Goal: Information Seeking & Learning: Learn about a topic

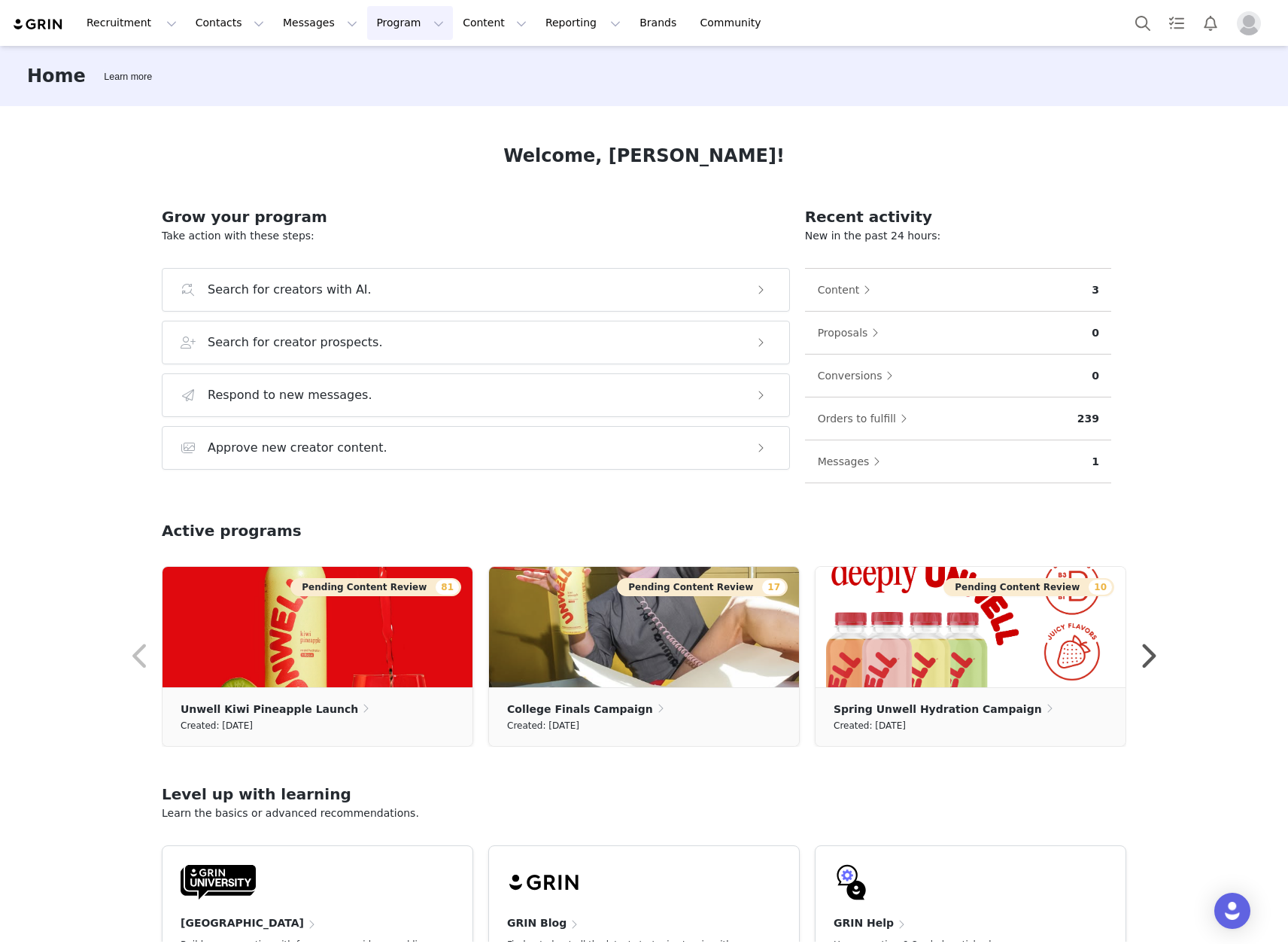
click at [390, 19] on button "Program Program" at bounding box center [410, 23] width 86 height 34
click at [402, 70] on p "Activations" at bounding box center [385, 66] width 58 height 16
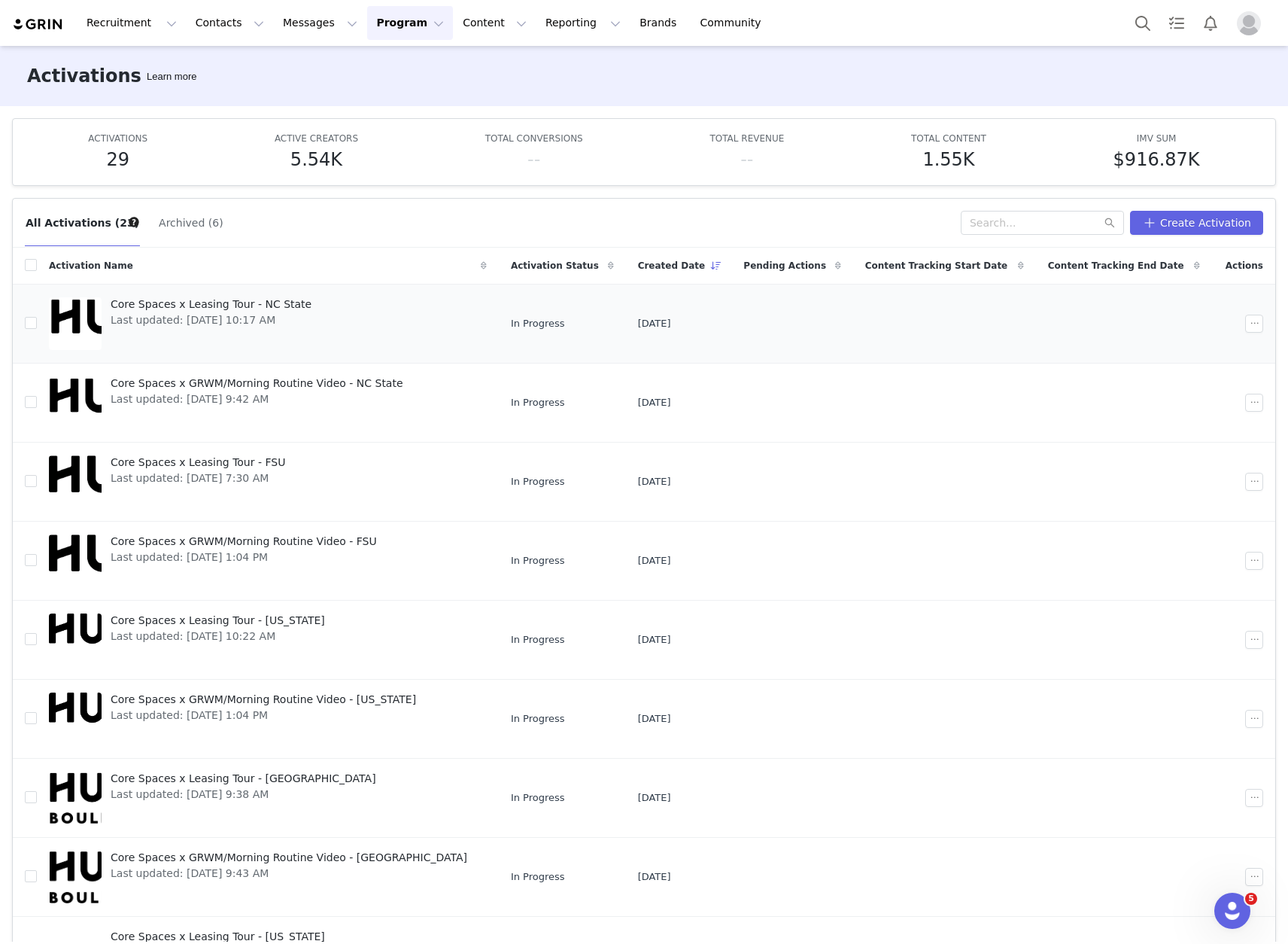
click at [211, 298] on span "Core Spaces x Leasing Tour - NC State" at bounding box center [211, 304] width 201 height 16
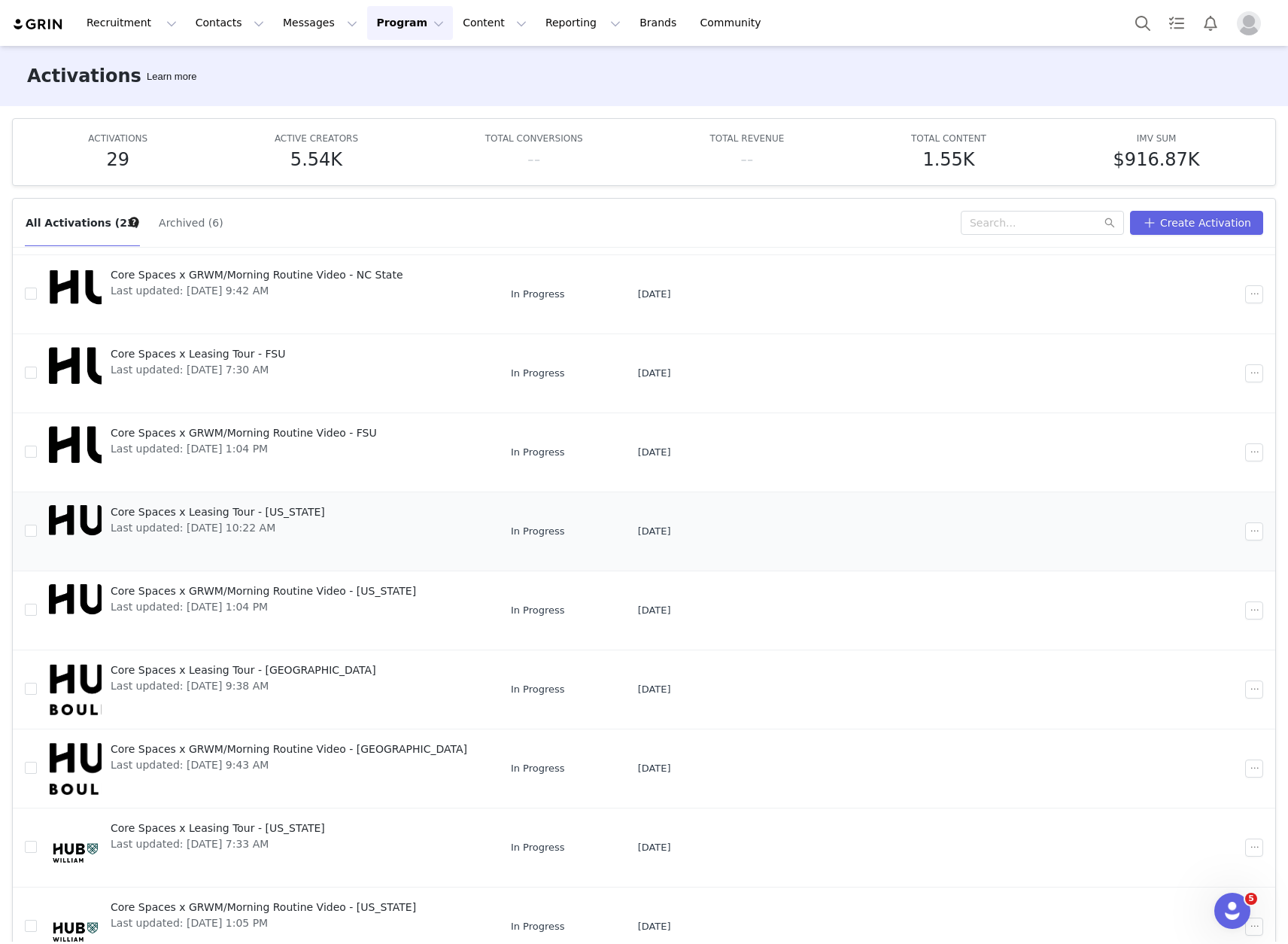
scroll to position [79, 0]
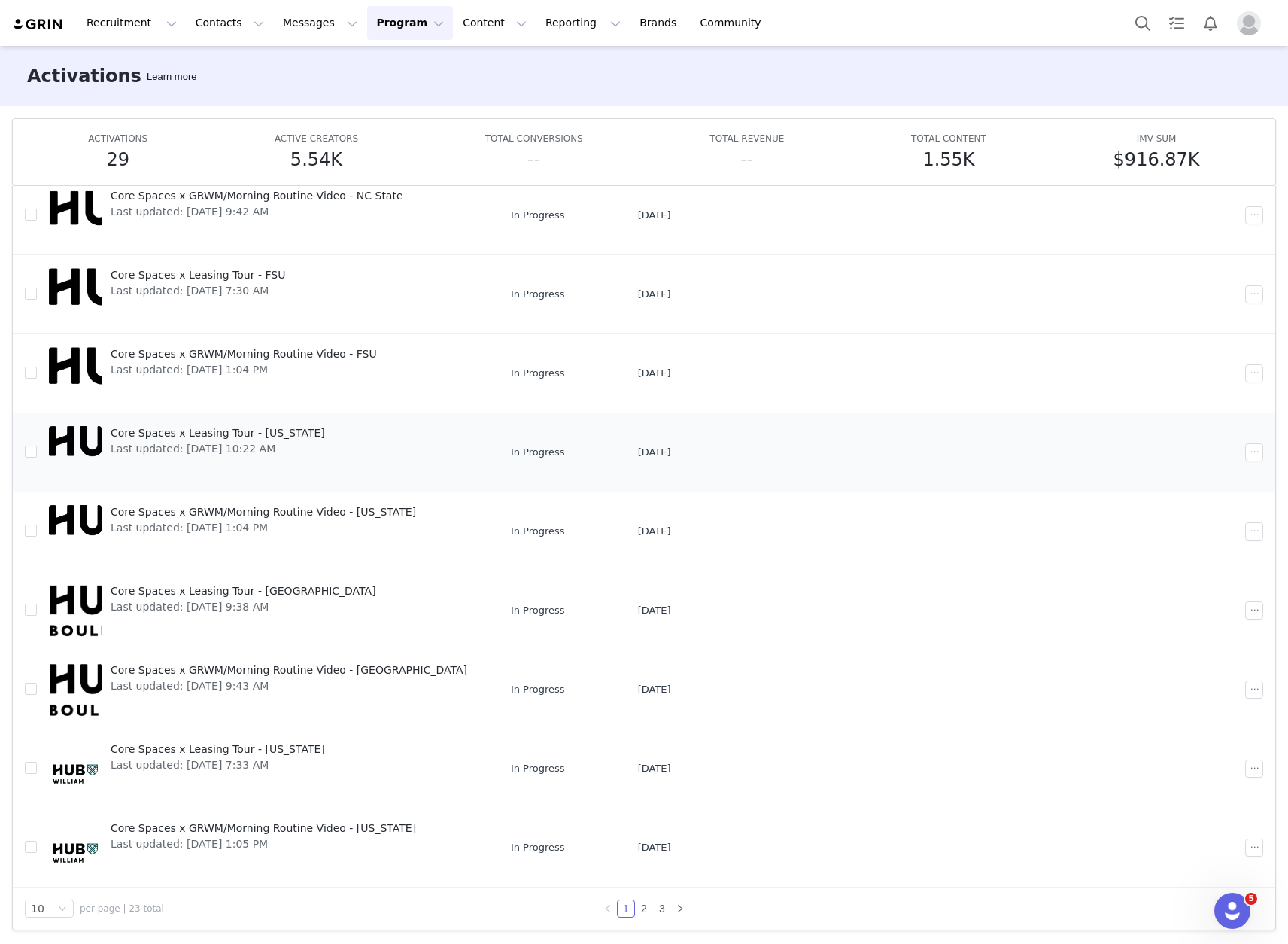
click at [257, 436] on span "Core Spaces x Leasing Tour - [US_STATE]" at bounding box center [218, 433] width 215 height 16
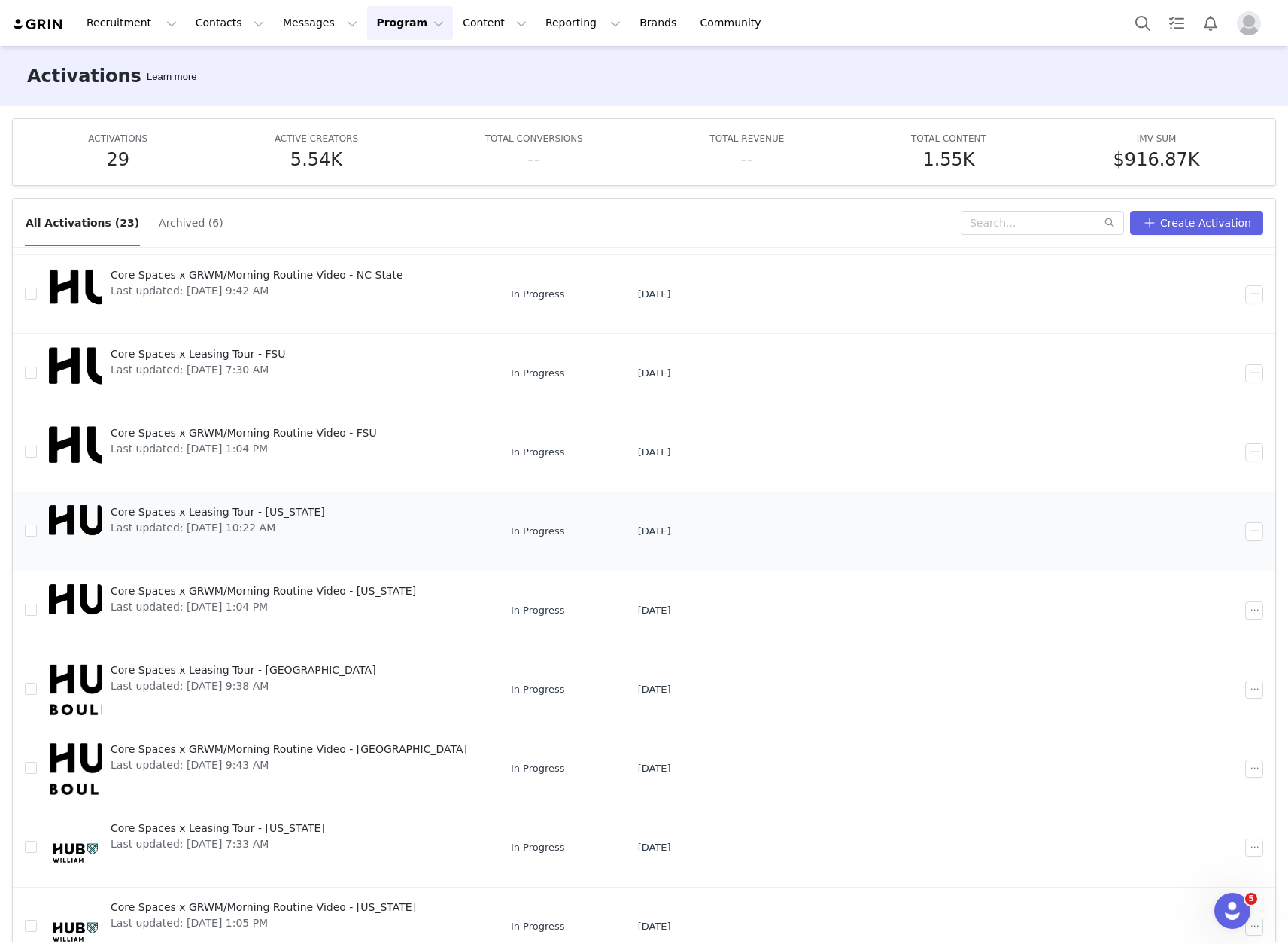
scroll to position [79, 0]
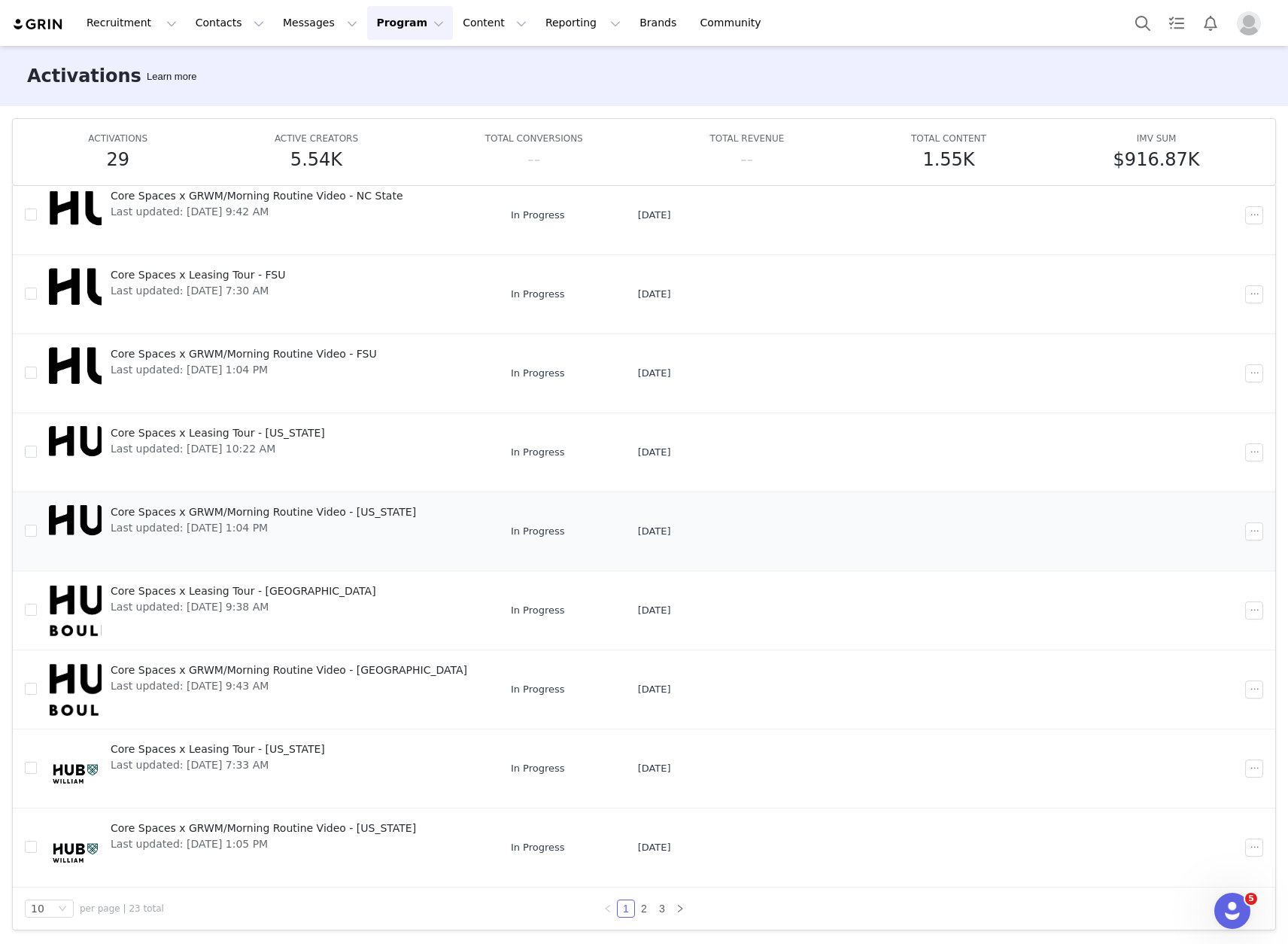
click at [271, 515] on span "Core Spaces x GRWM/Morning Routine Video - [US_STATE]" at bounding box center [263, 512] width 305 height 16
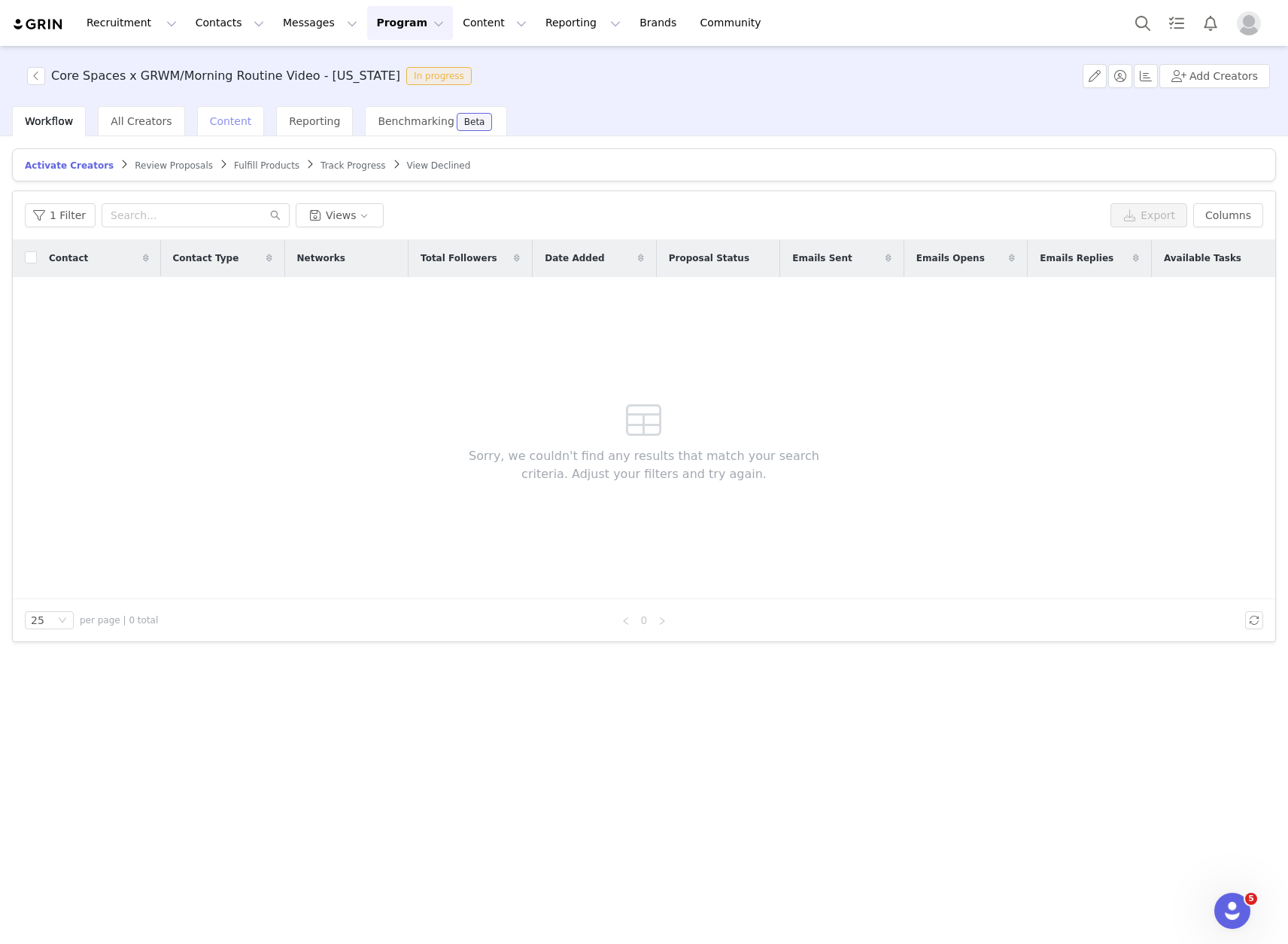
click at [222, 121] on span "Content" at bounding box center [231, 121] width 42 height 12
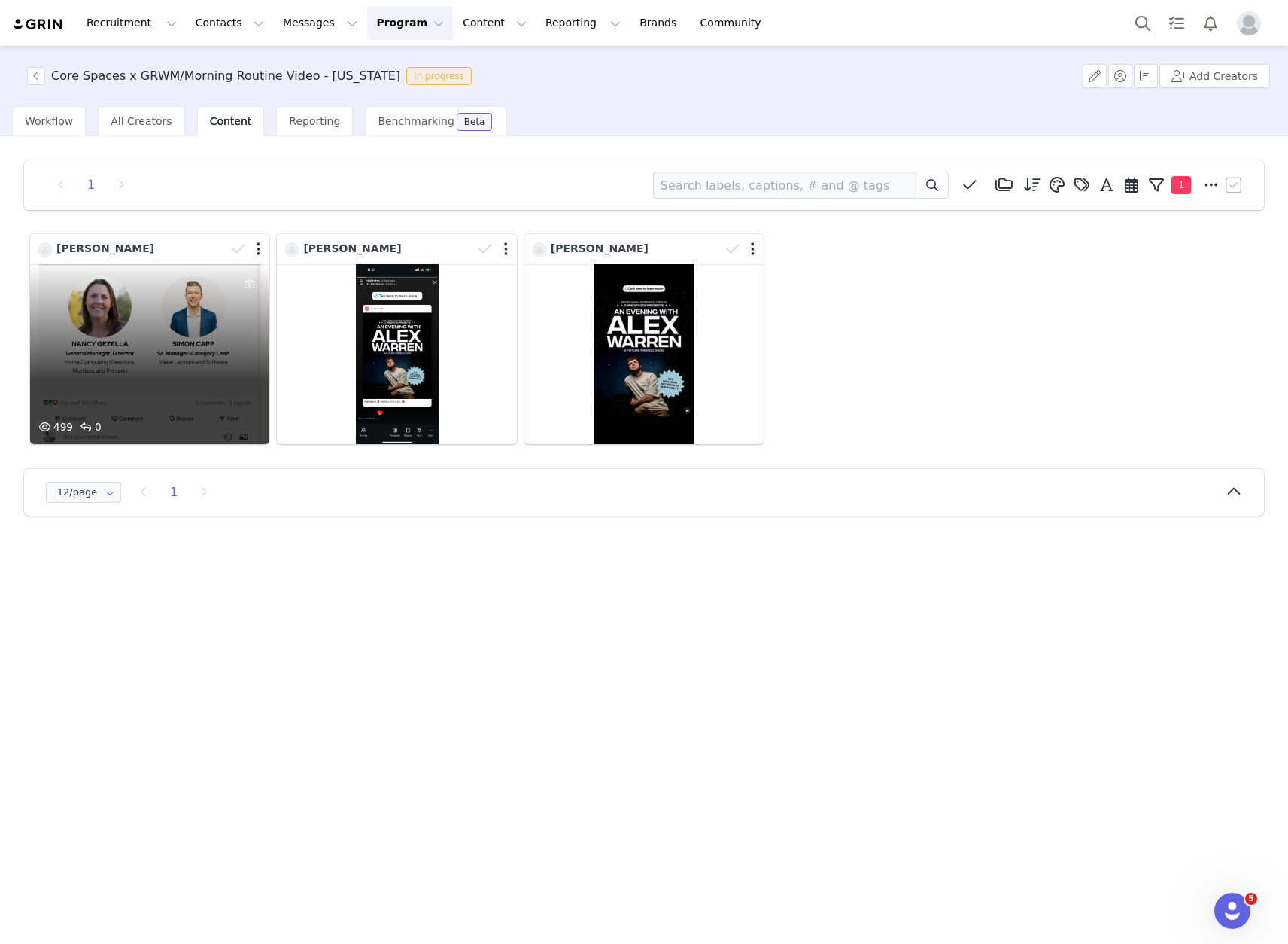
click at [177, 306] on div "499 0" at bounding box center [150, 354] width 239 height 180
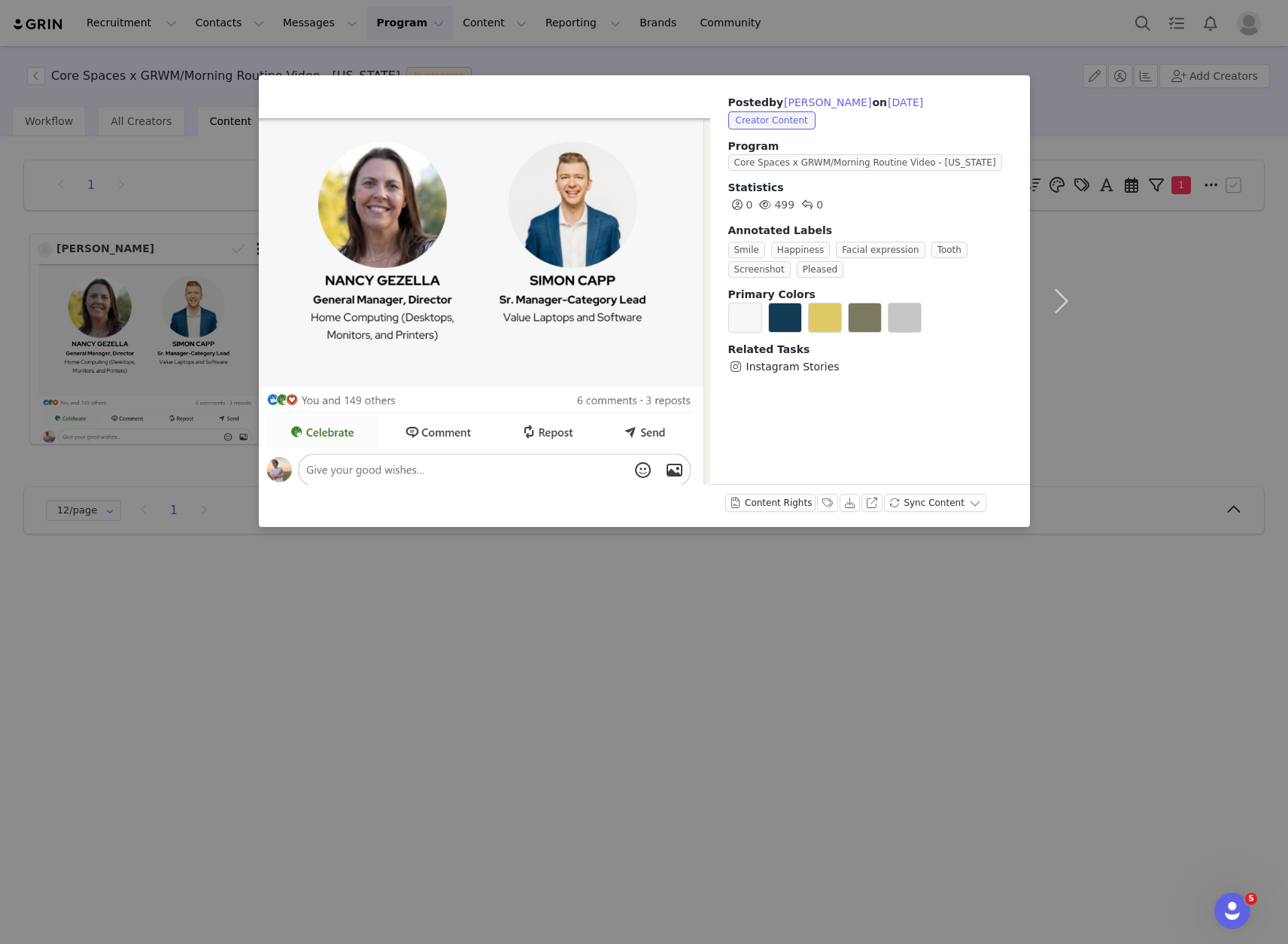
click at [528, 582] on div "Posted by Charlie Hans on Sep 30, 2025 Creator Content Program Core Spaces x GR…" at bounding box center [644, 472] width 1288 height 944
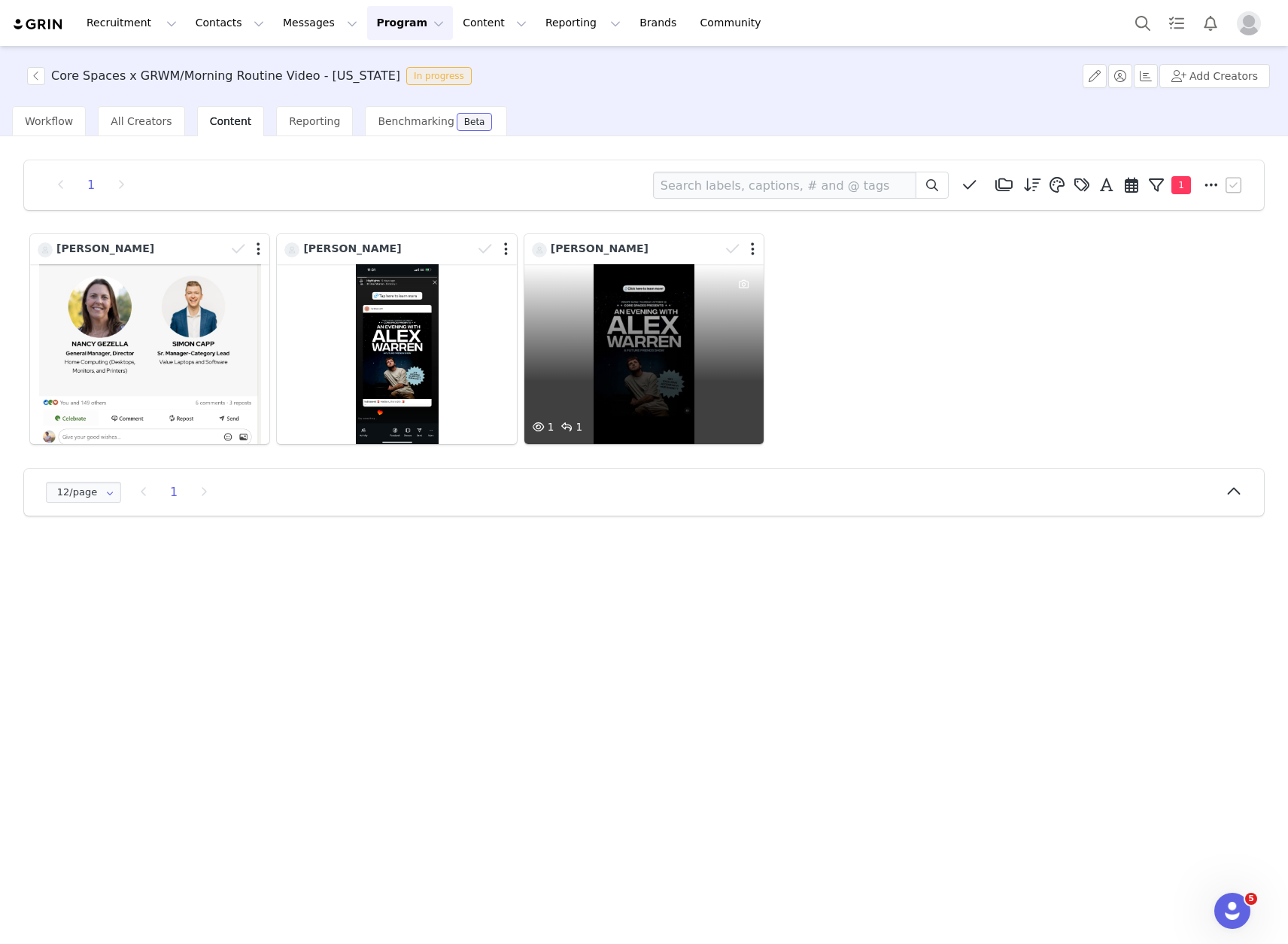
click at [661, 326] on div "1 1" at bounding box center [644, 354] width 239 height 180
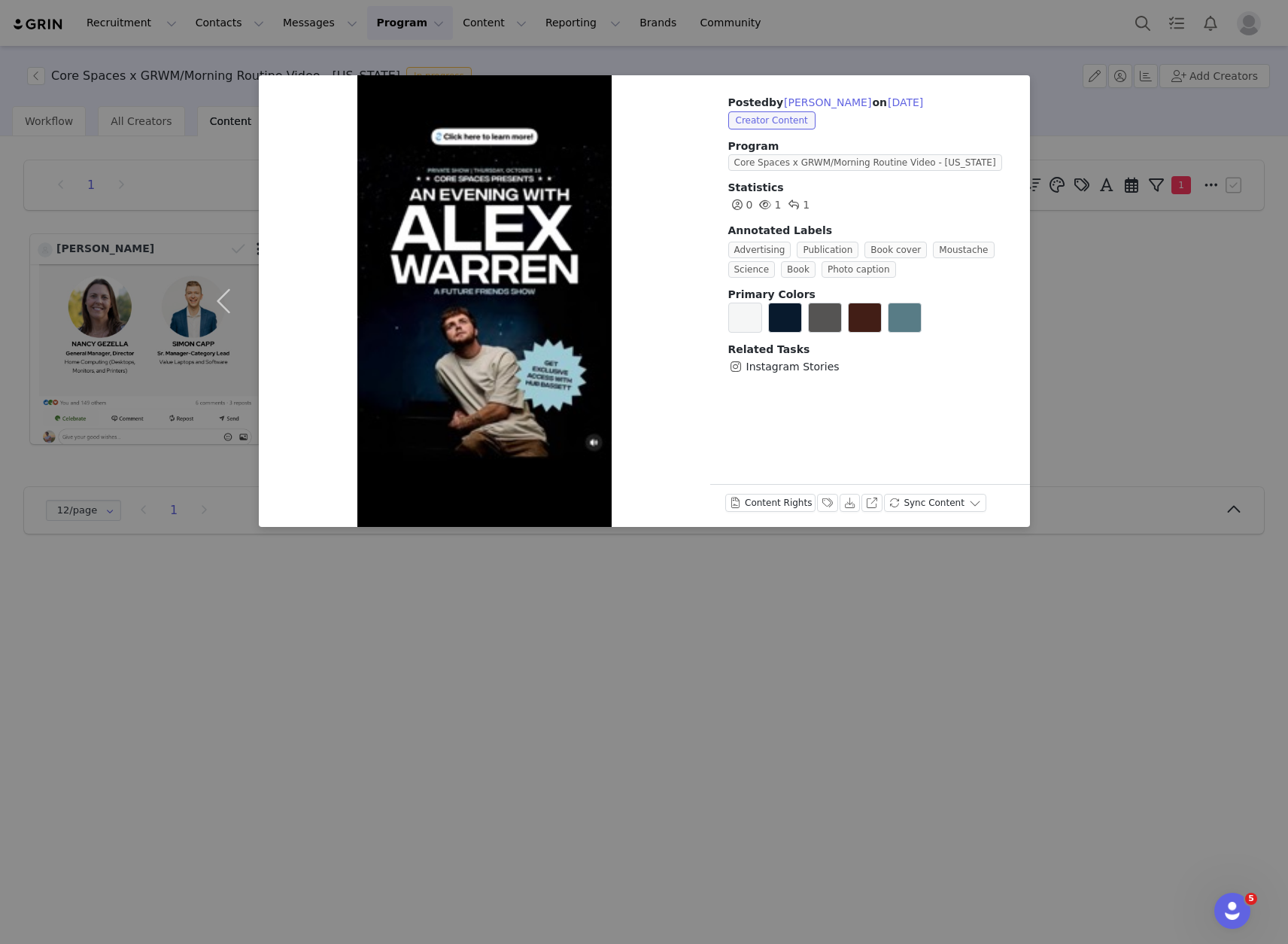
click at [695, 584] on div "Posted by Abby Knott on Sep 25, 2025 Creator Content Program Core Spaces x GRWM…" at bounding box center [644, 472] width 1288 height 944
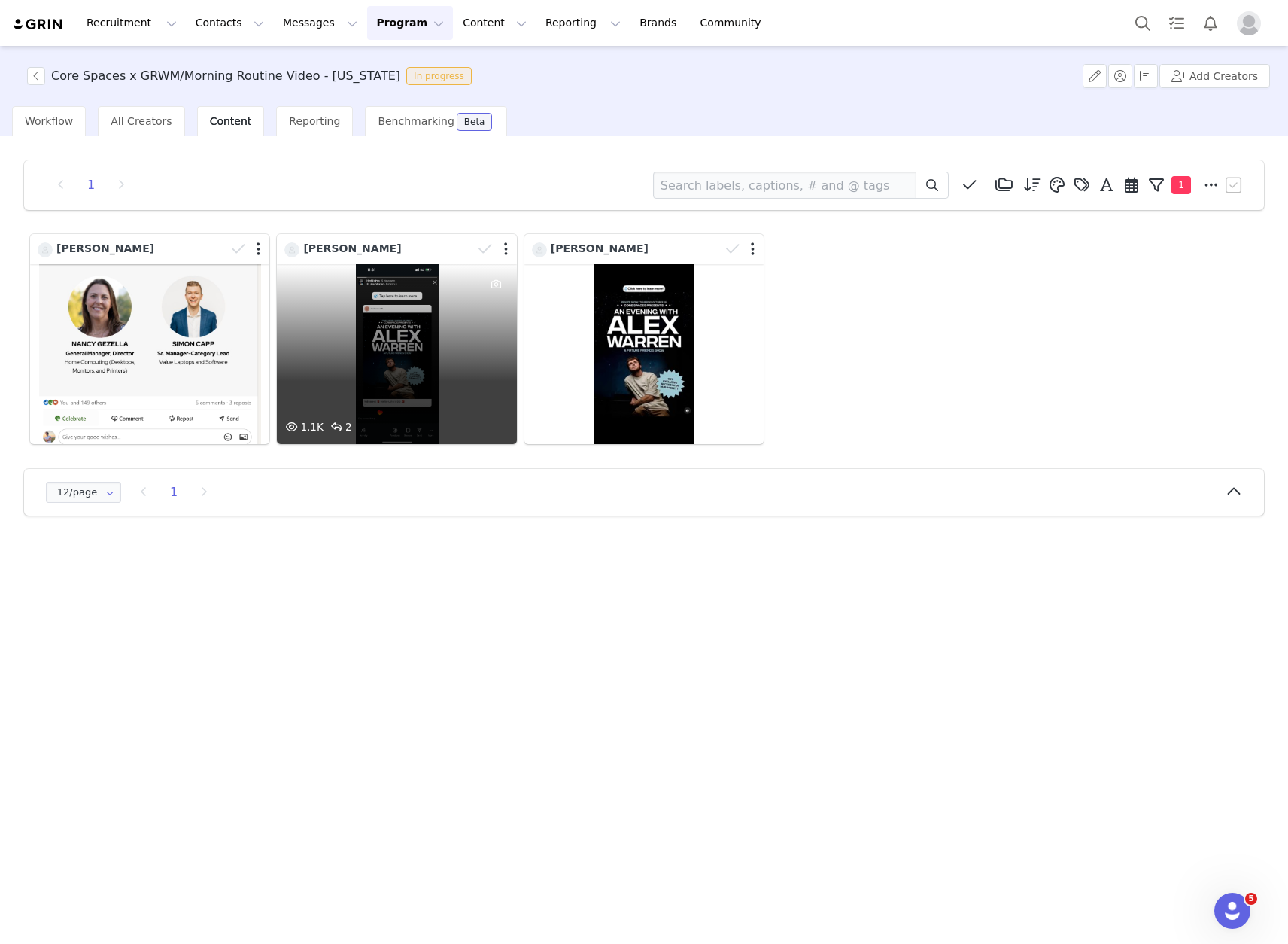
click at [495, 333] on div at bounding box center [497, 341] width 40 height 154
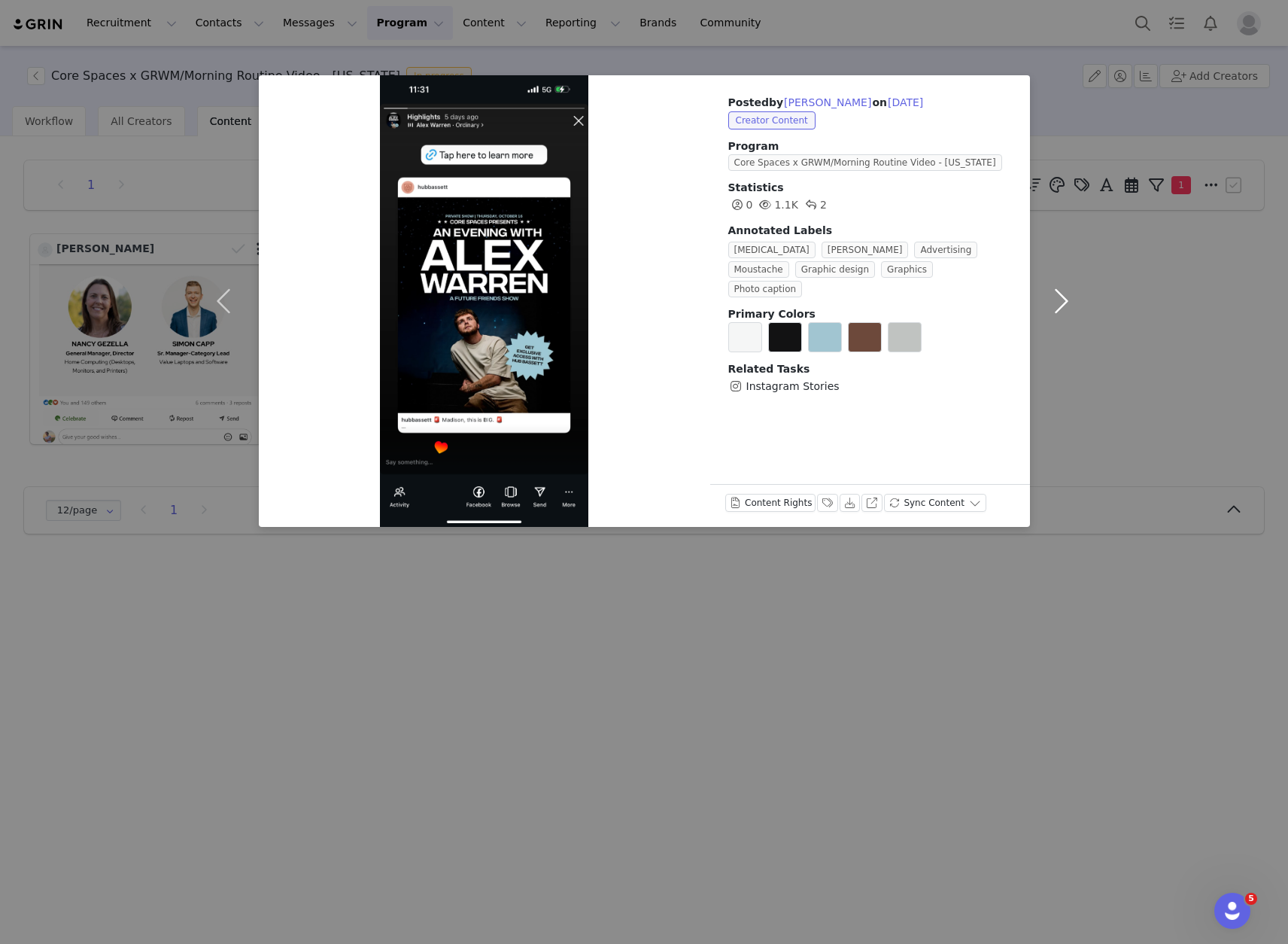
click at [1080, 159] on button "button" at bounding box center [1061, 301] width 63 height 452
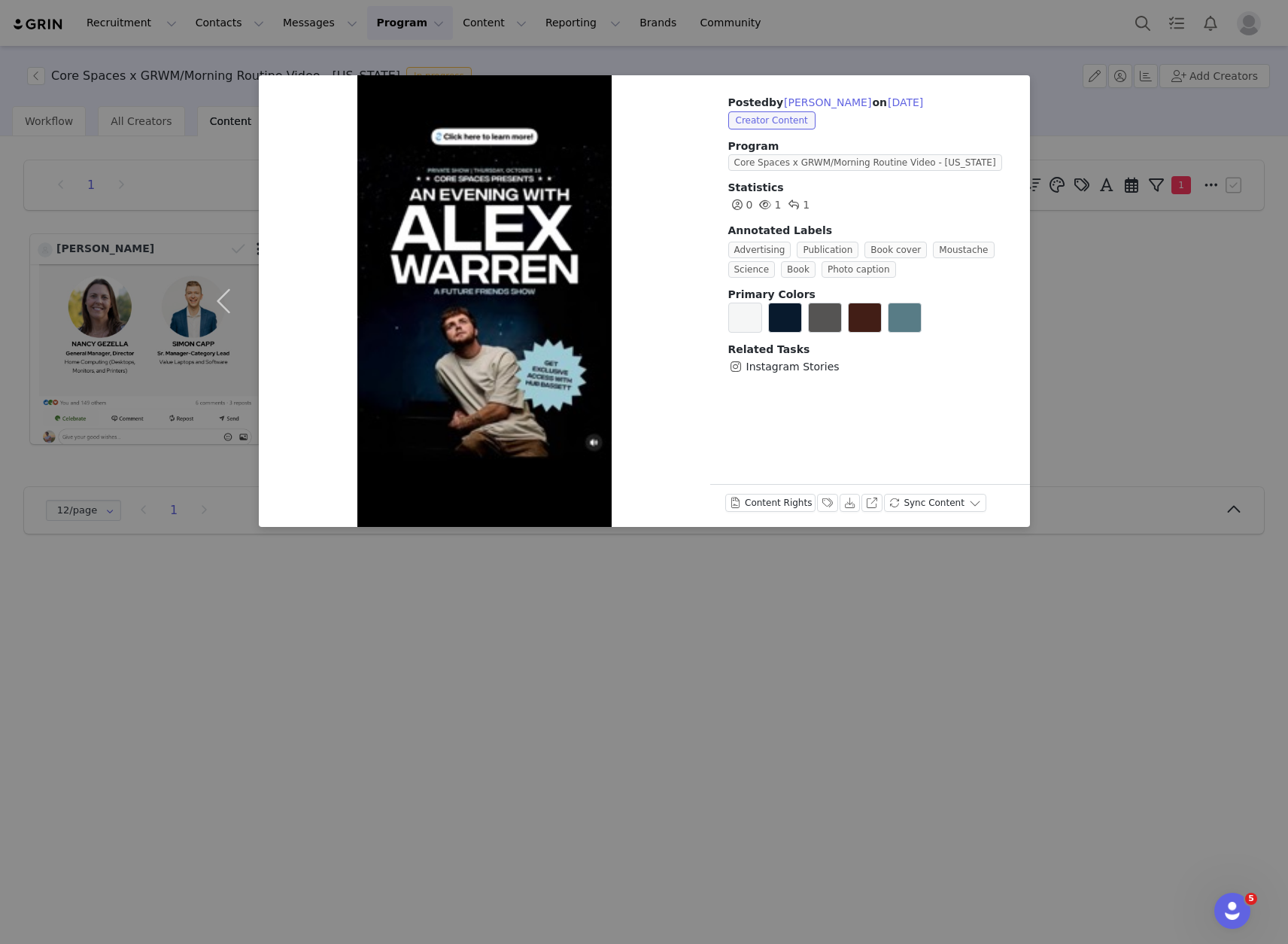
click at [559, 285] on div at bounding box center [484, 301] width 452 height 452
click at [445, 676] on div "Posted by Abby Knott on Sep 25, 2025 Creator Content Program Core Spaces x GRWM…" at bounding box center [644, 472] width 1288 height 944
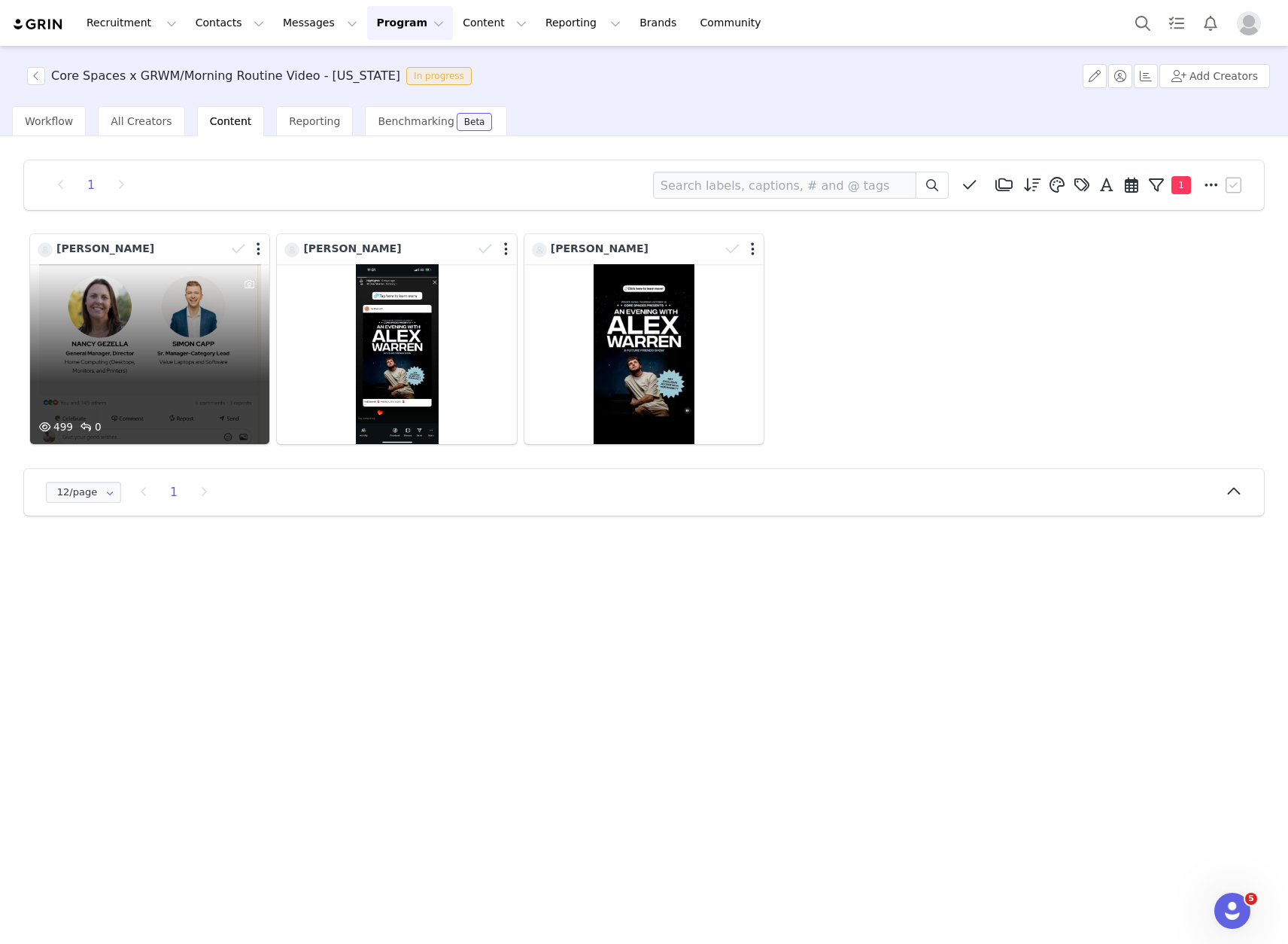
click at [183, 360] on div "499 0" at bounding box center [150, 354] width 239 height 180
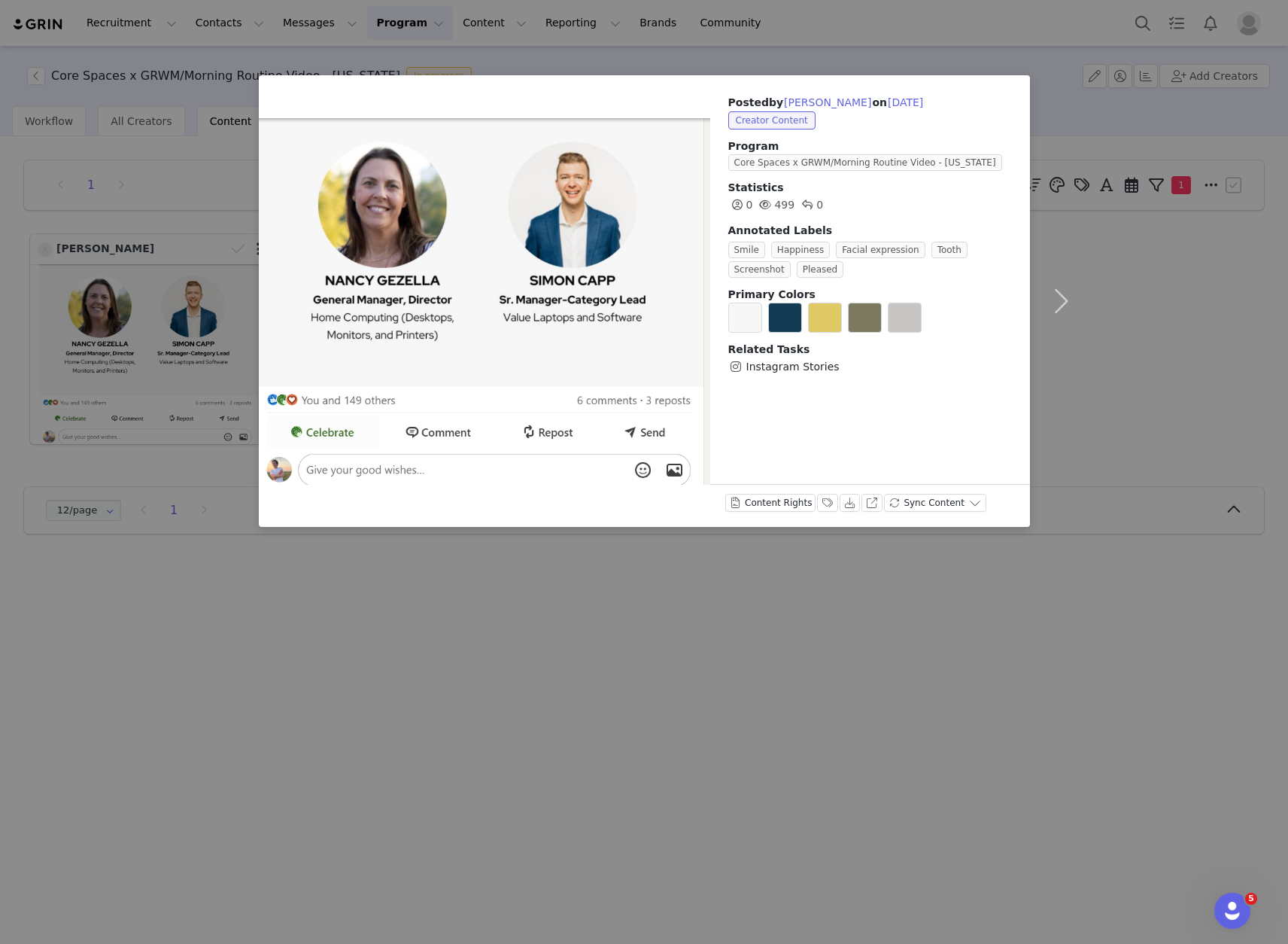
click at [637, 579] on div "Posted by Charlie Hans on Sep 30, 2025 Creator Content Program Core Spaces x GR…" at bounding box center [644, 472] width 1288 height 944
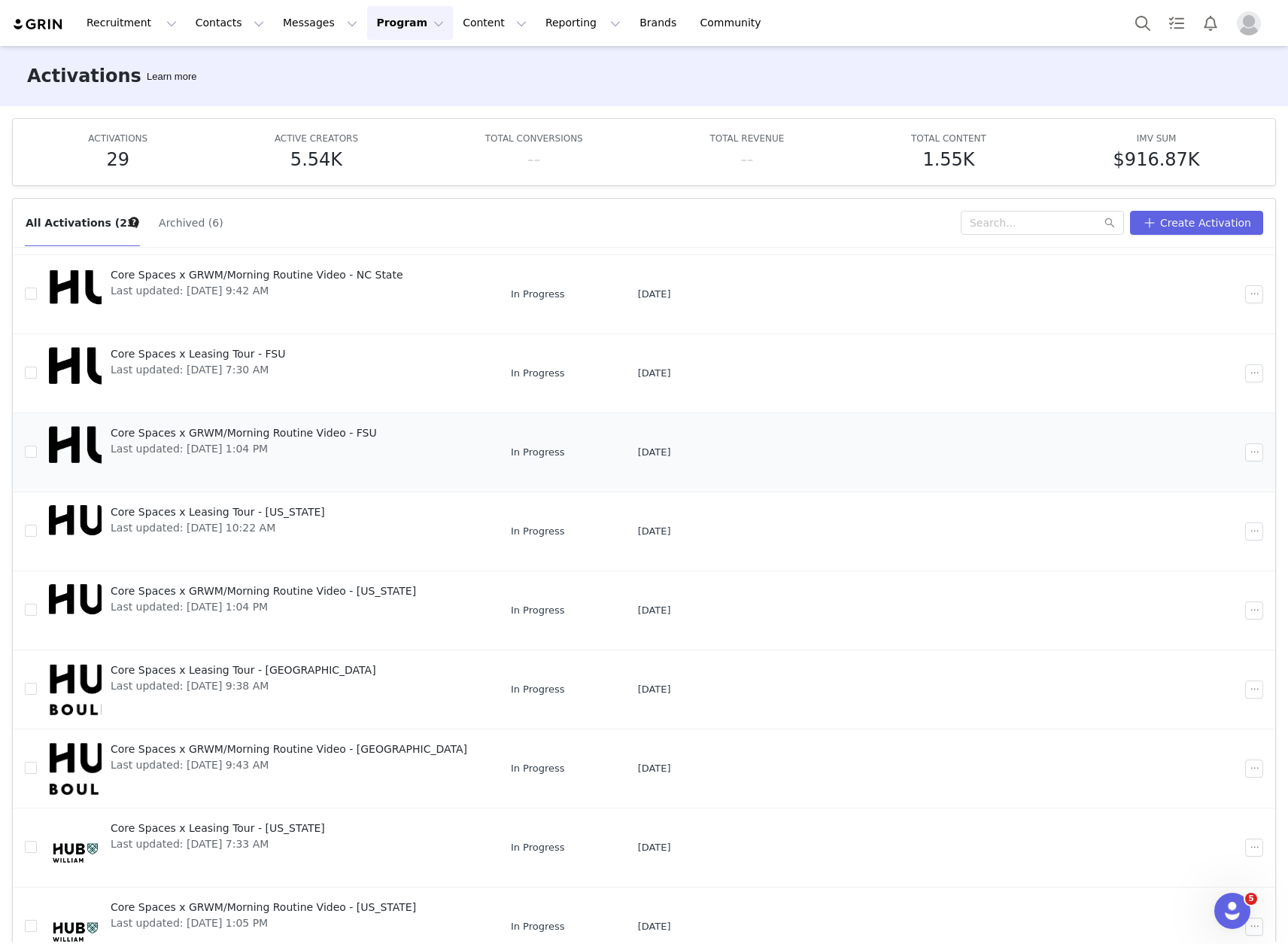
scroll to position [79, 0]
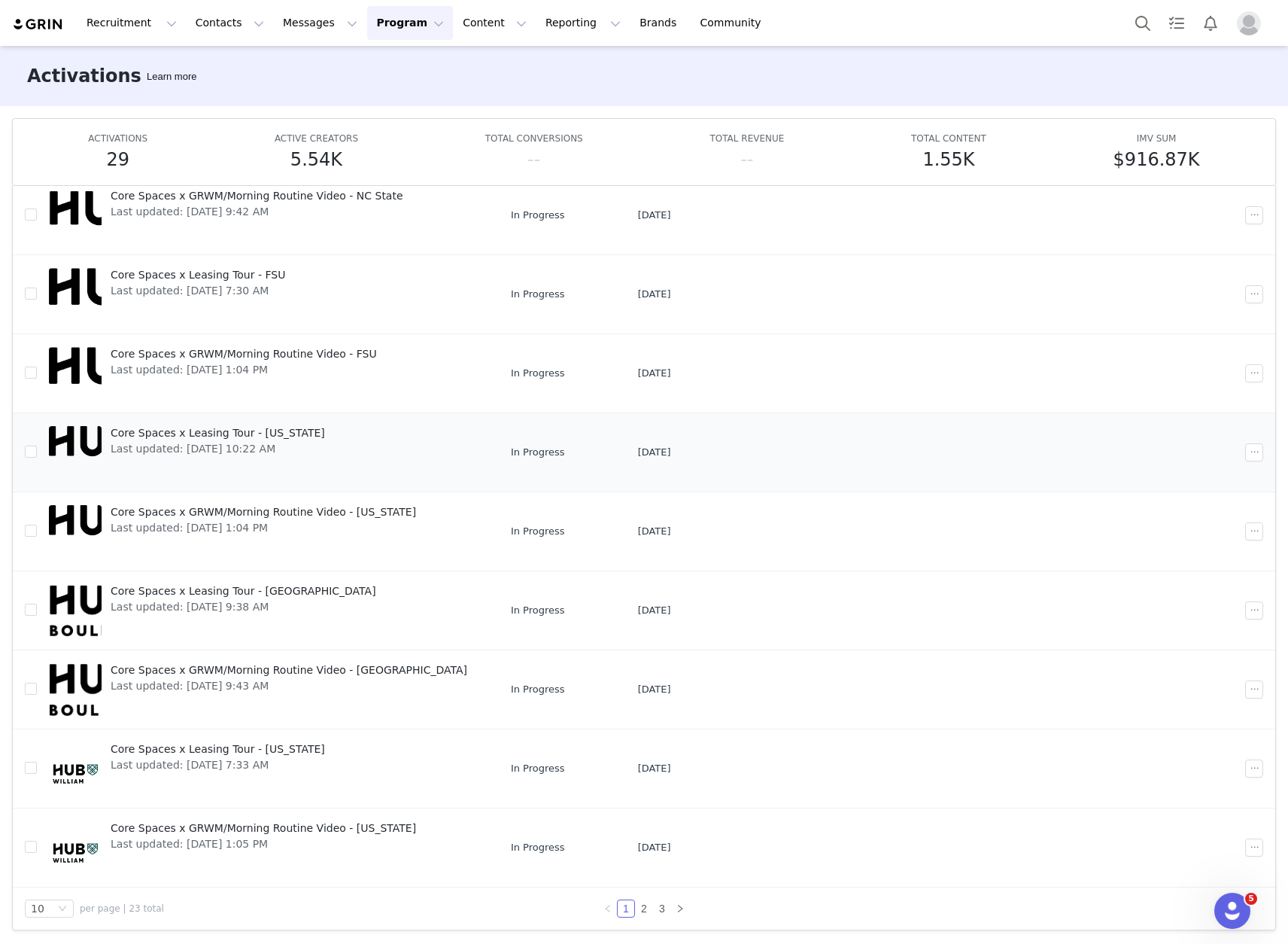
click at [232, 430] on span "Core Spaces x Leasing Tour - [US_STATE]" at bounding box center [218, 433] width 215 height 16
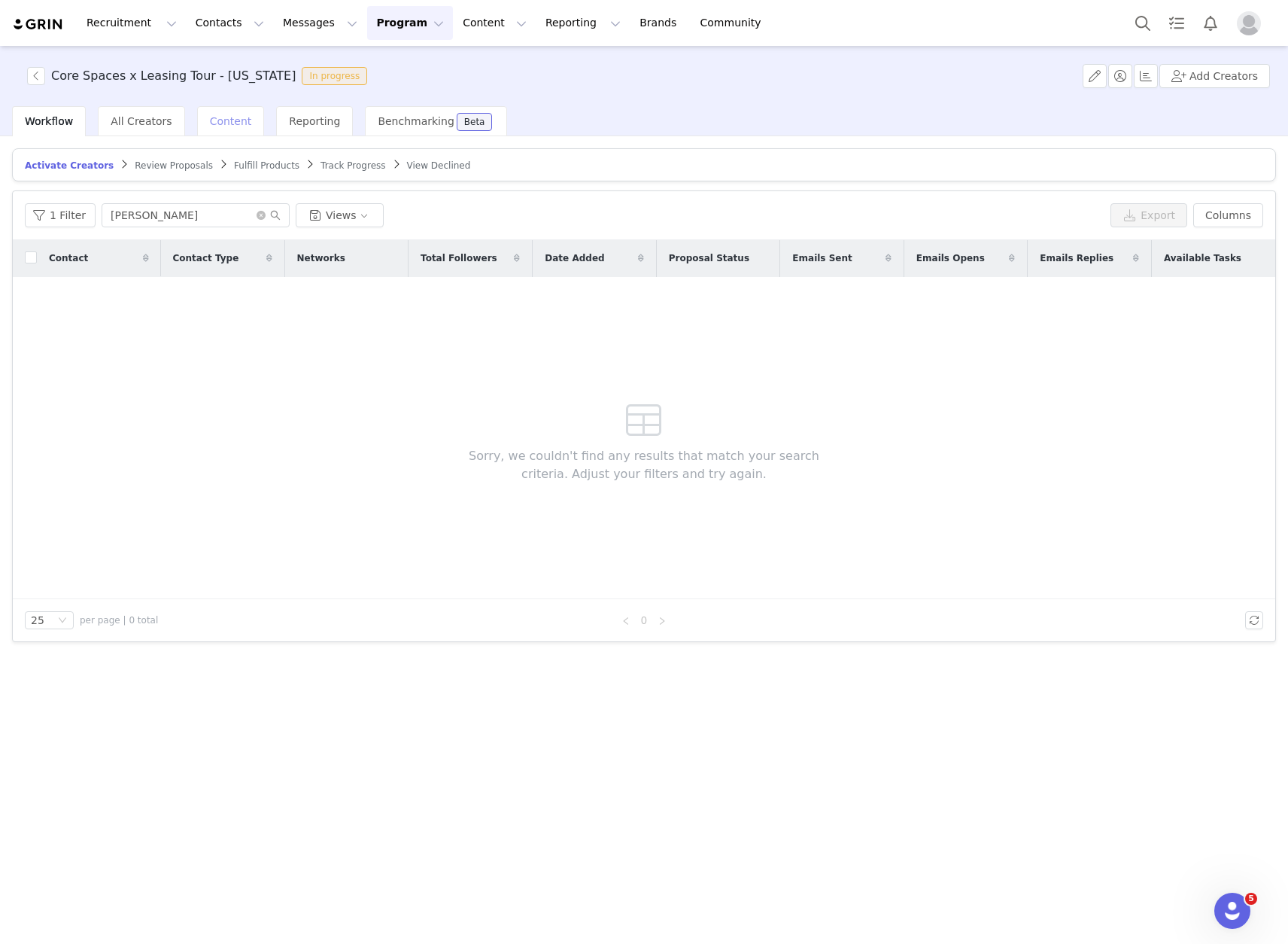
click at [210, 126] on span "Content" at bounding box center [231, 121] width 42 height 12
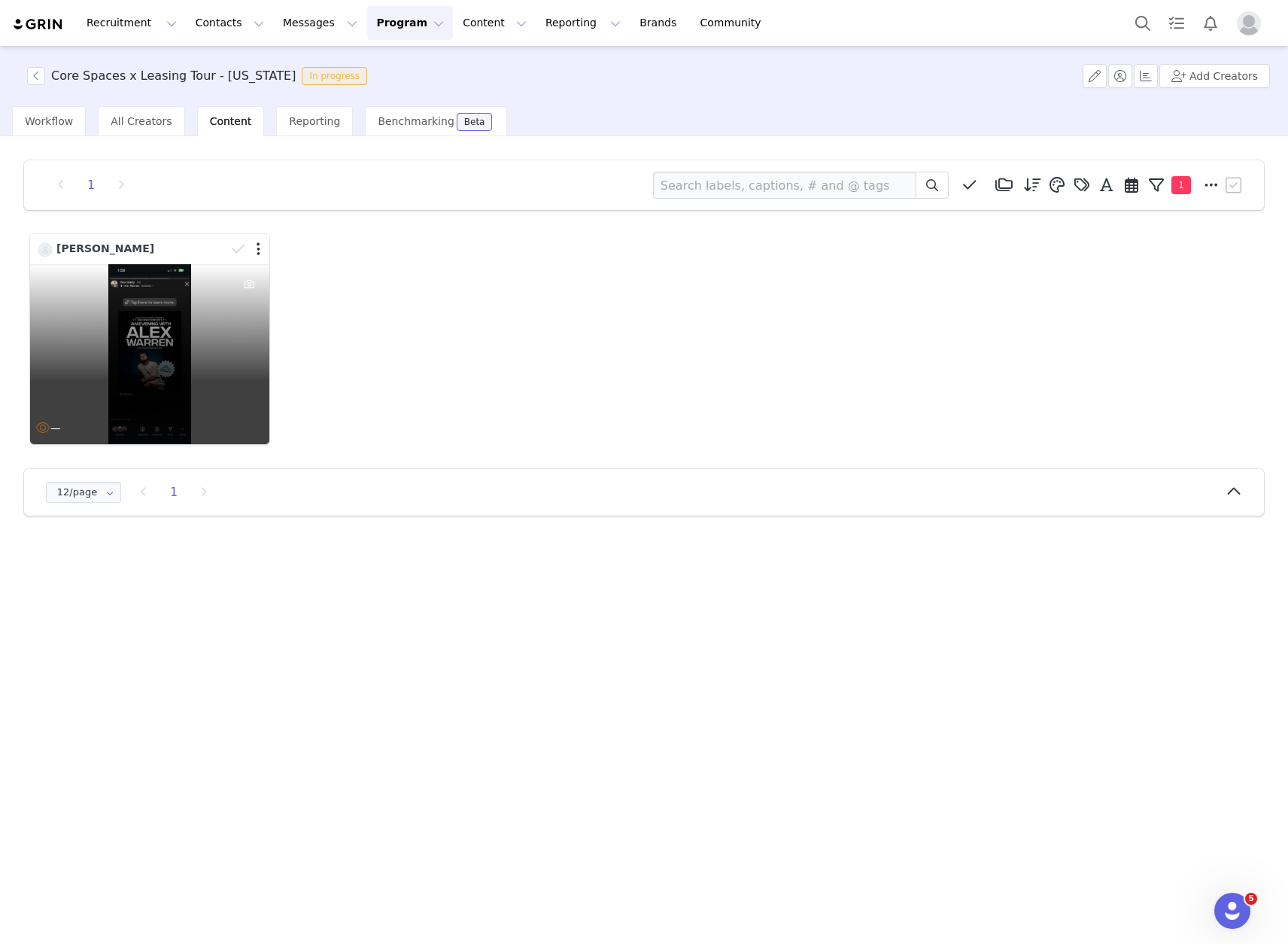
click at [207, 307] on div "—" at bounding box center [150, 354] width 239 height 180
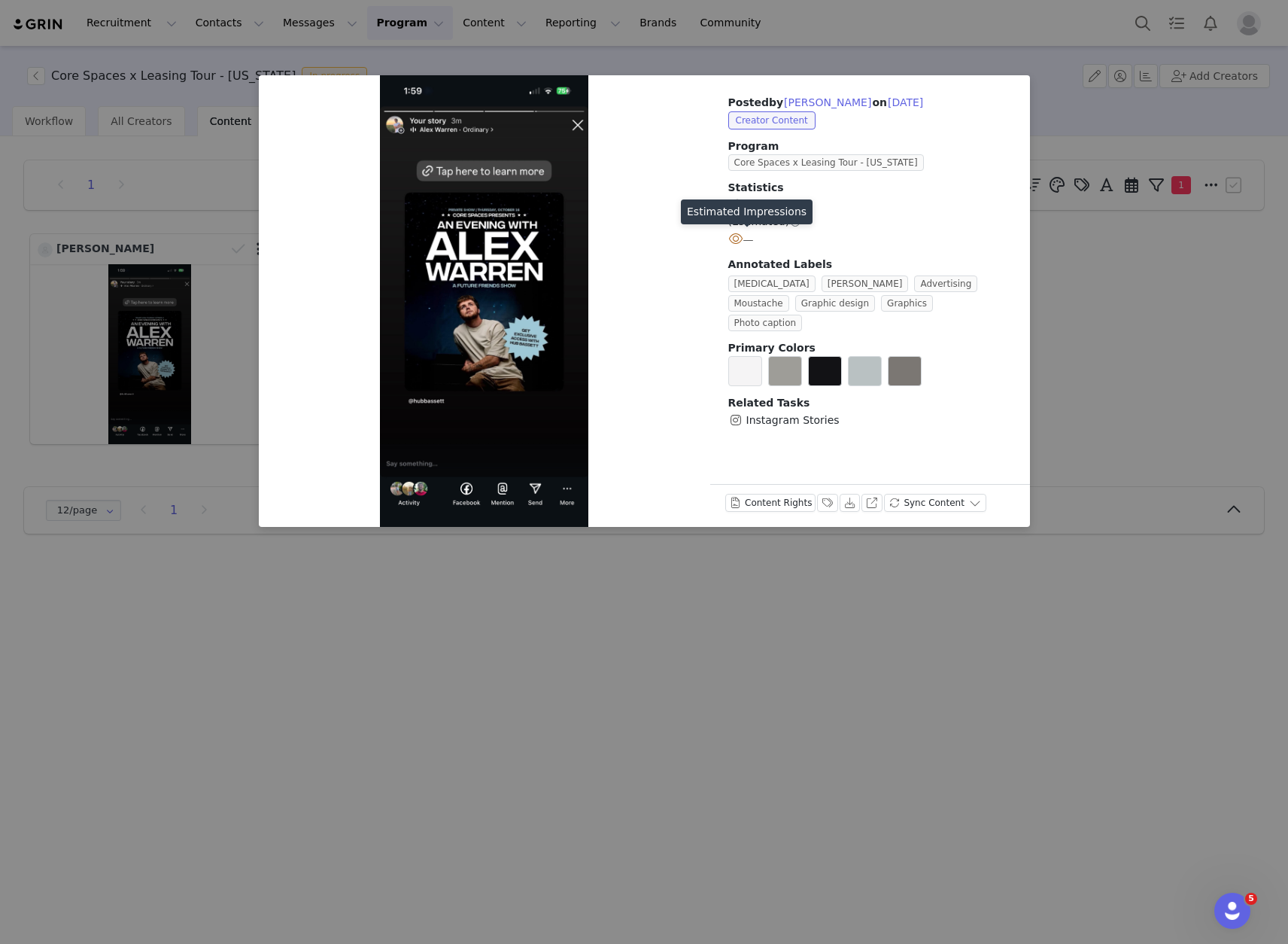
click at [735, 239] on span at bounding box center [735, 238] width 15 height 18
click at [748, 238] on span "—" at bounding box center [741, 239] width 26 height 12
click at [1158, 246] on div "Posted by Charlie Hans on Sep 25, 2025 Creator Content Program Core Spaces x Le…" at bounding box center [644, 472] width 1288 height 944
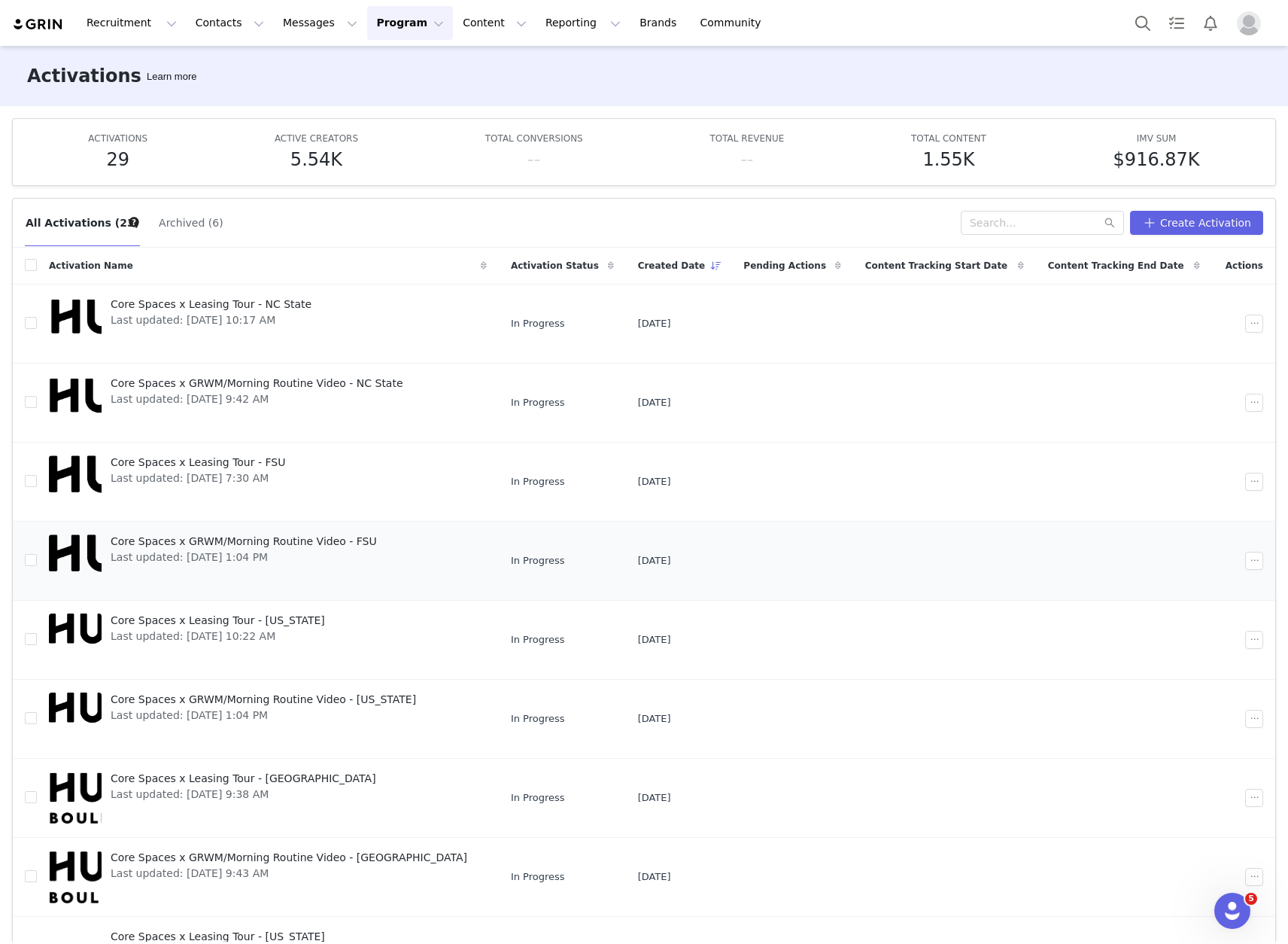
scroll to position [19, 0]
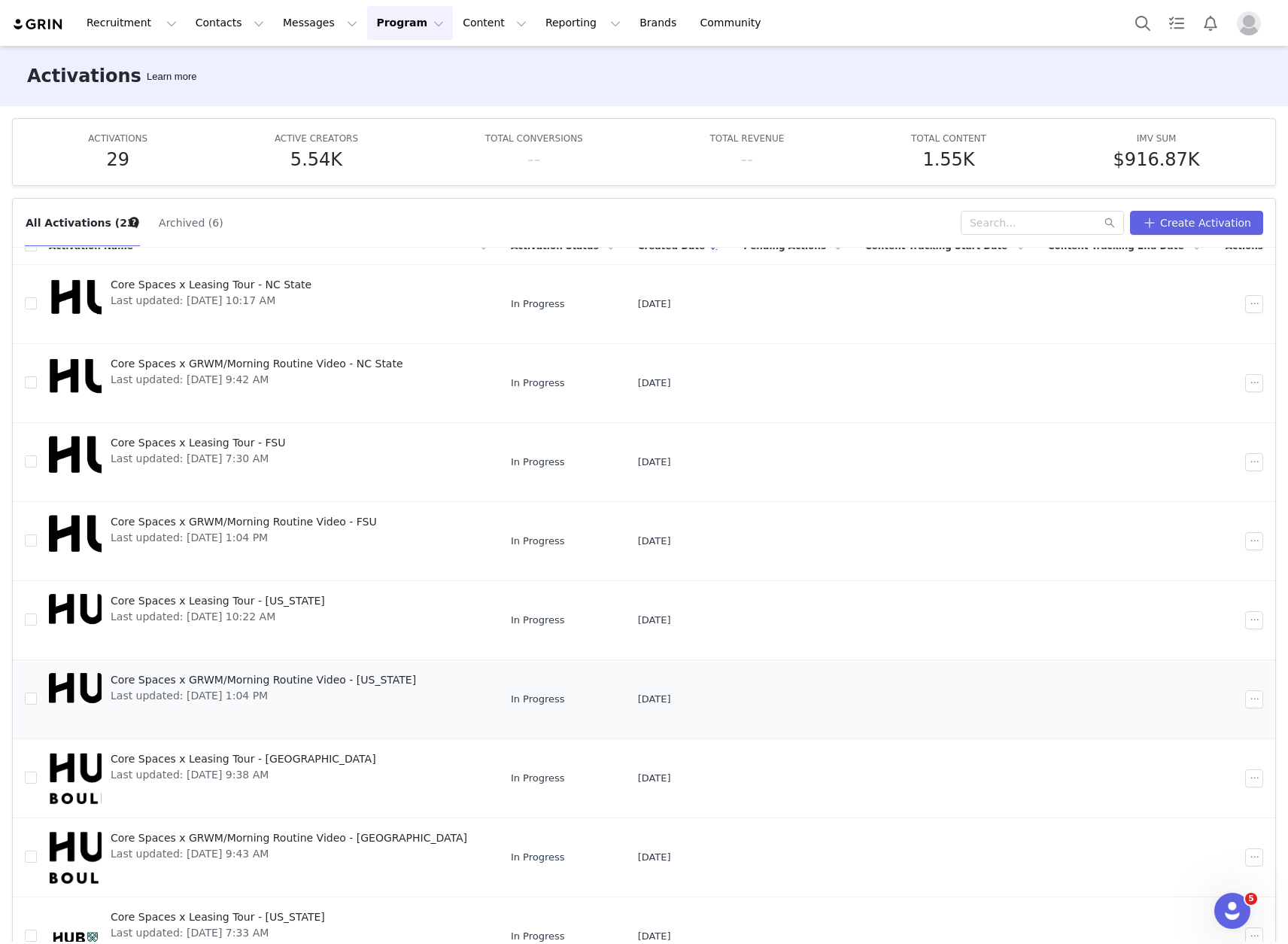
click at [267, 676] on span "Core Spaces x GRWM/Morning Routine Video - [US_STATE]" at bounding box center [263, 680] width 305 height 16
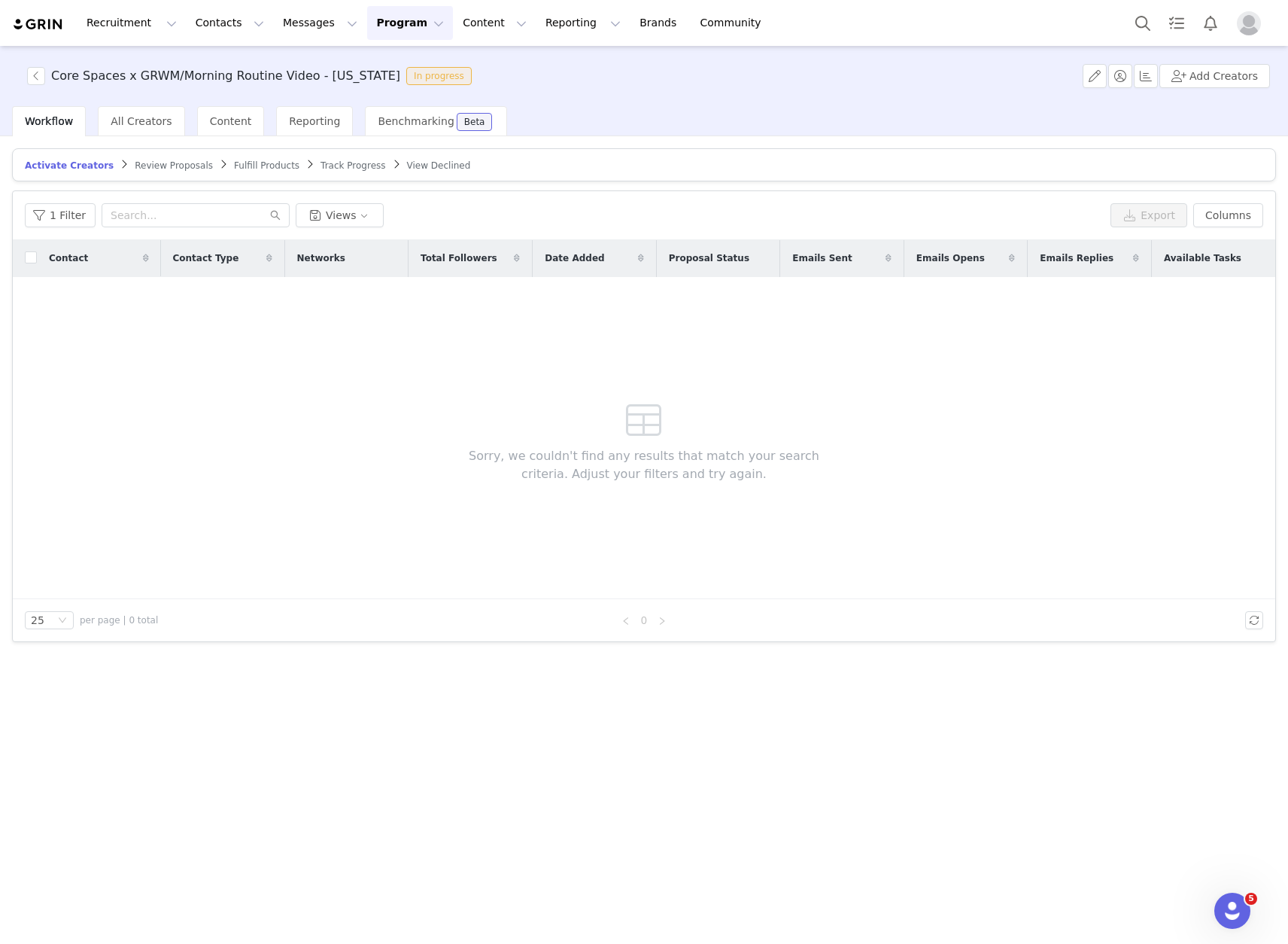
click at [257, 114] on div "Workflow All Creators Content Reporting Benchmarking Beta" at bounding box center [259, 121] width 495 height 30
click at [237, 114] on div "Content" at bounding box center [231, 121] width 68 height 30
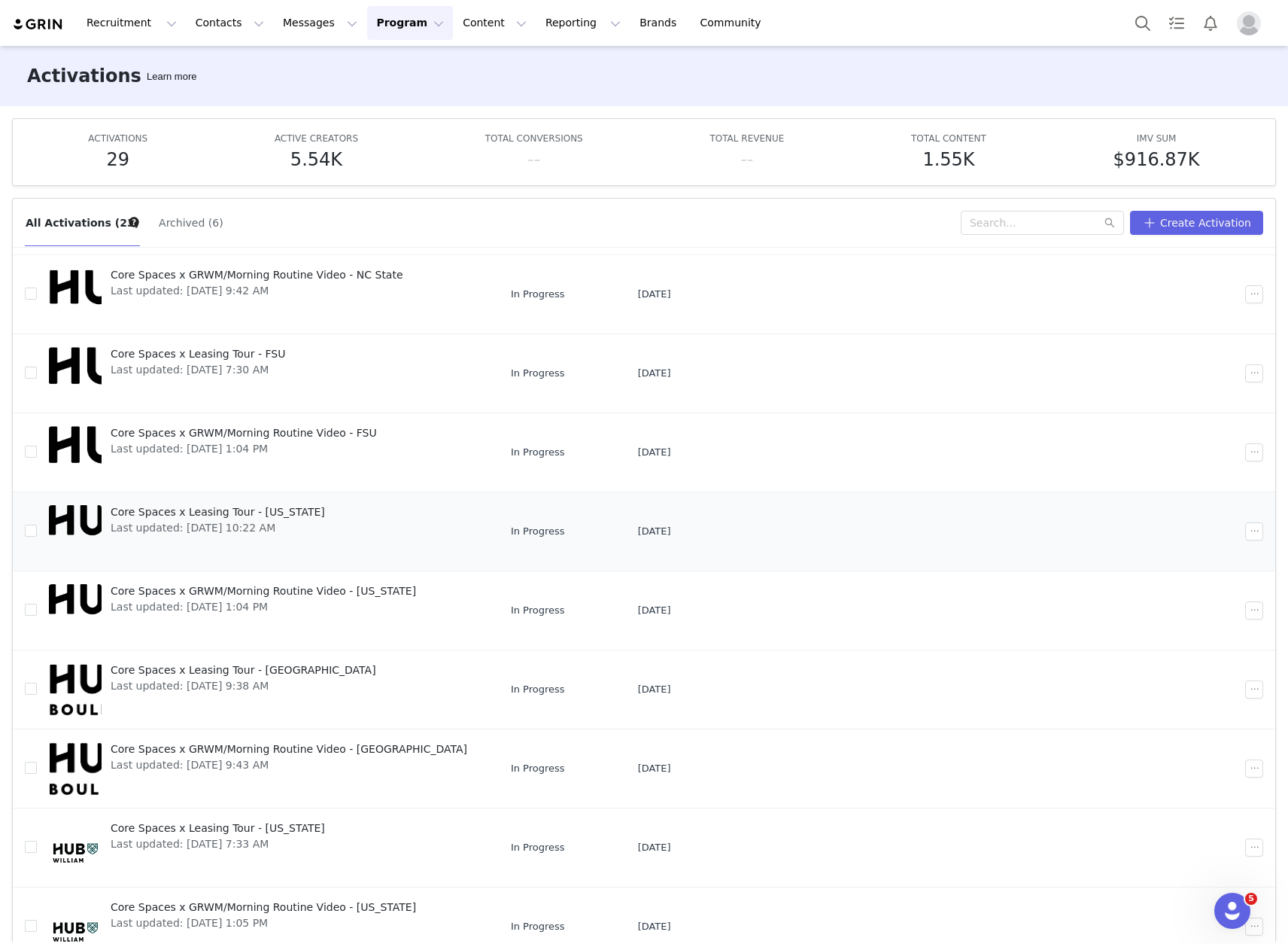
scroll to position [79, 0]
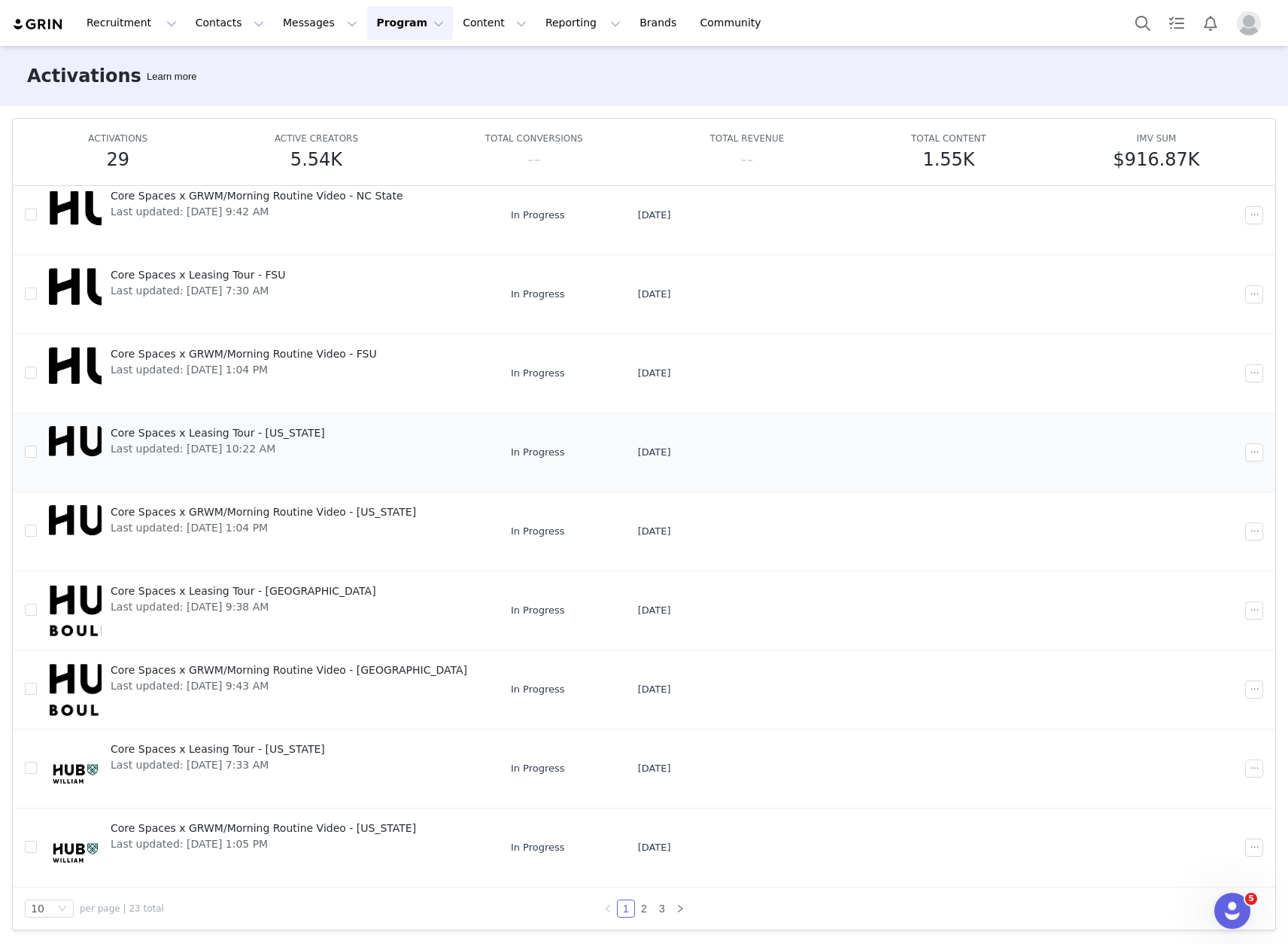
click at [215, 439] on span "Core Spaces x Leasing Tour - [US_STATE]" at bounding box center [218, 433] width 215 height 16
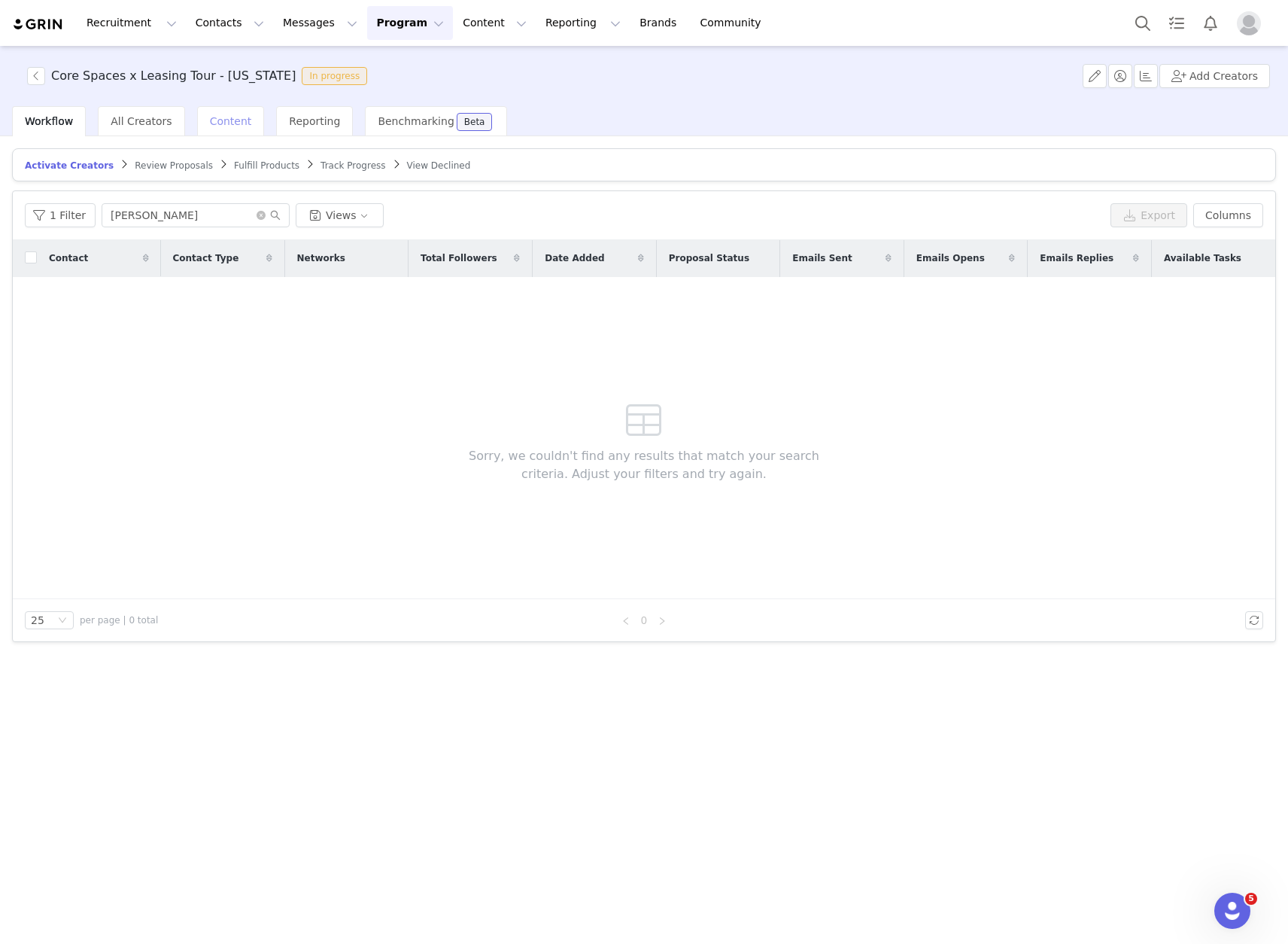
click at [239, 121] on span "Content" at bounding box center [231, 121] width 42 height 12
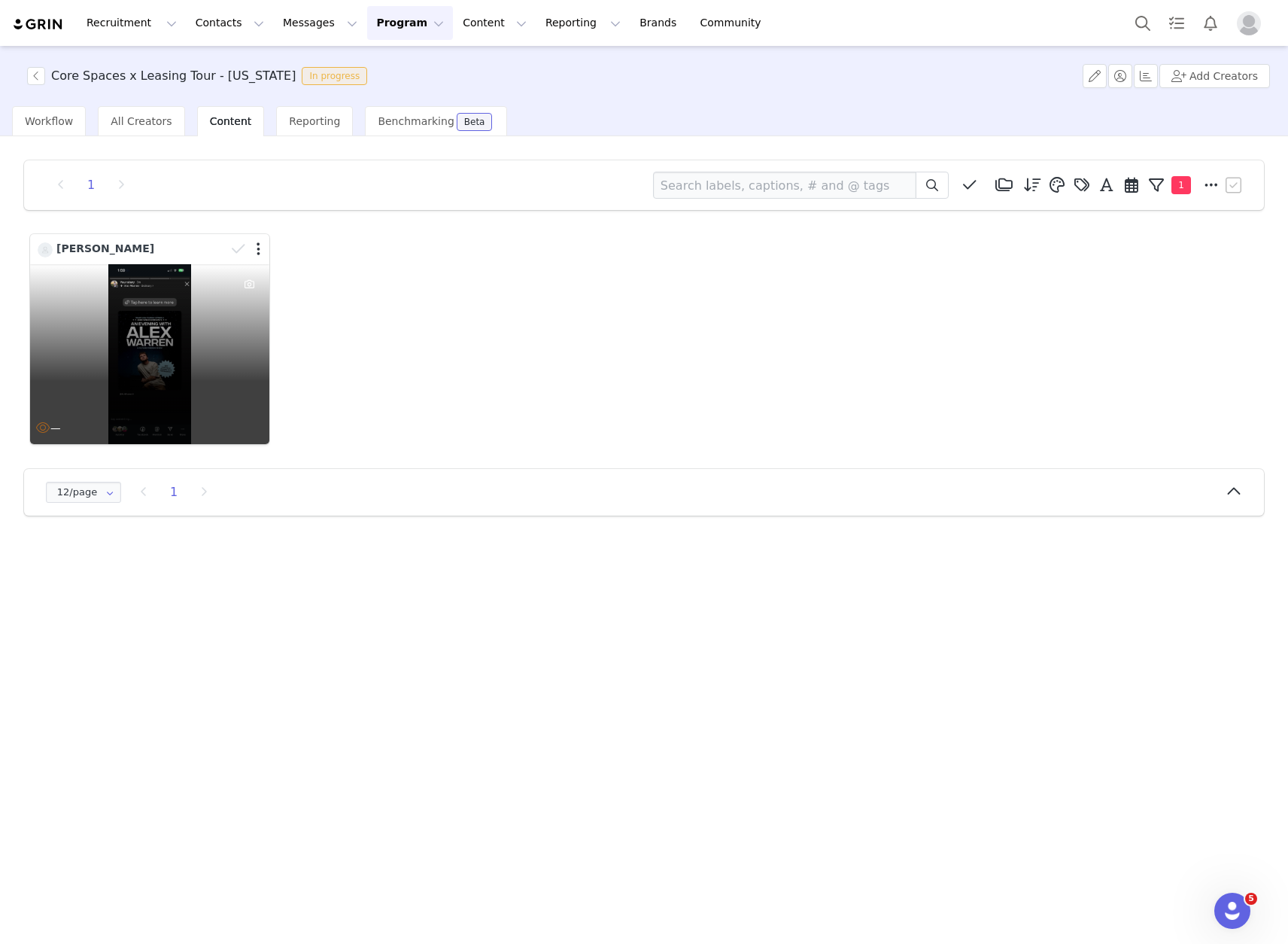
click at [179, 341] on div "—" at bounding box center [150, 354] width 239 height 180
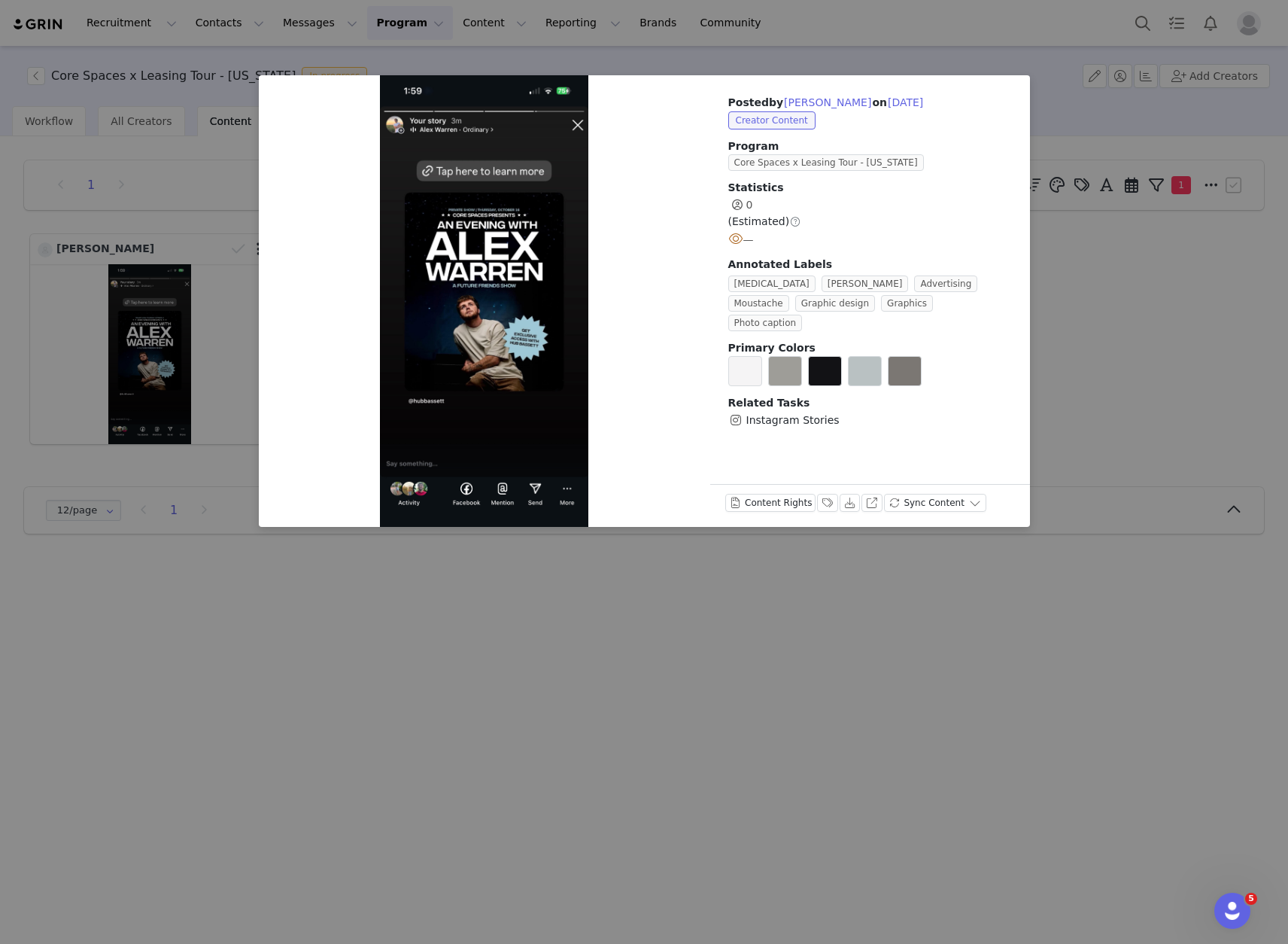
click at [1150, 302] on div "Posted by Charlie Hans on Sep 25, 2025 Creator Content Program Core Spaces x Le…" at bounding box center [644, 472] width 1288 height 944
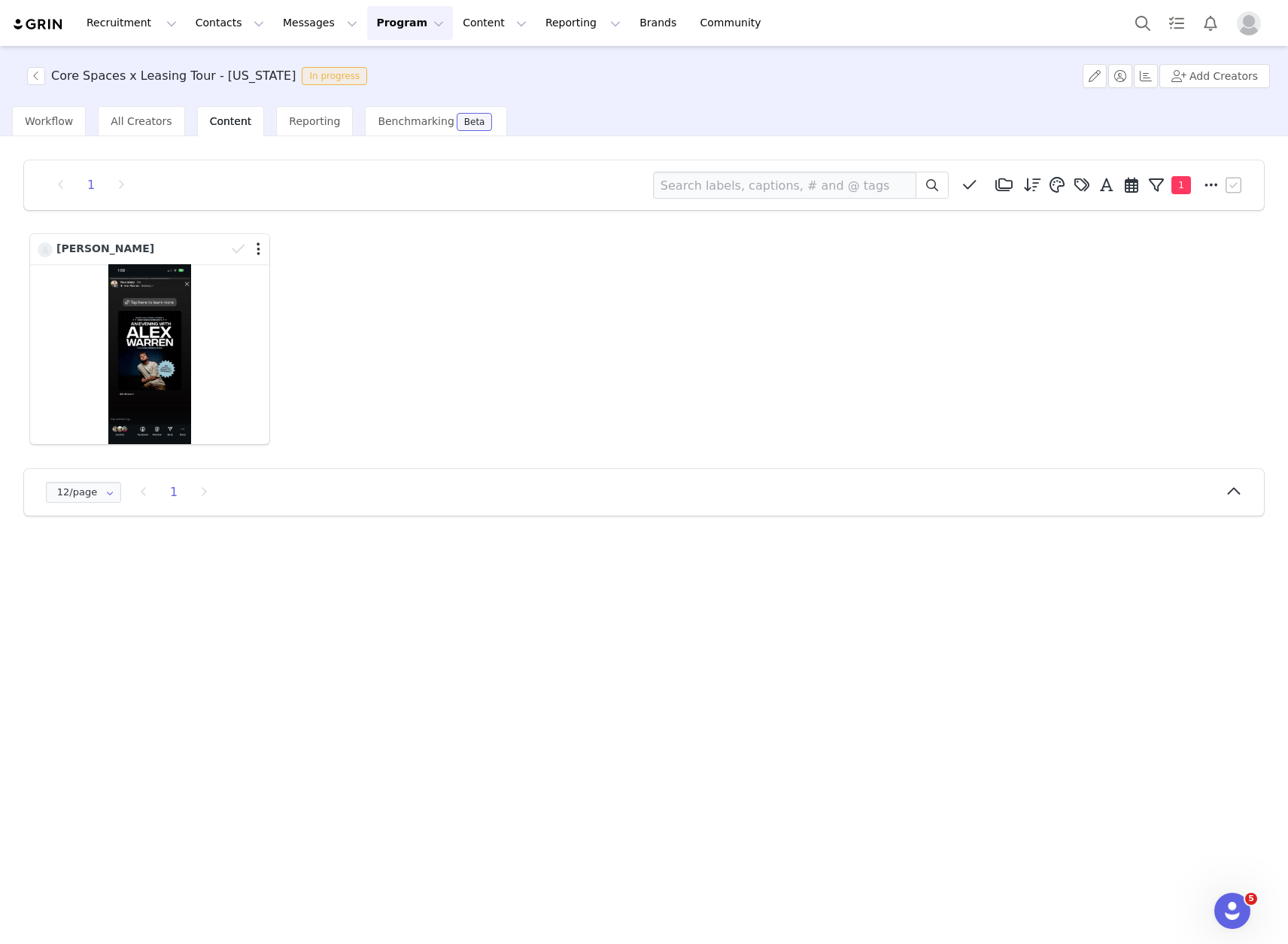
click at [404, 18] on button "Program Program" at bounding box center [410, 23] width 86 height 34
click at [391, 76] on link "Activations" at bounding box center [403, 67] width 119 height 28
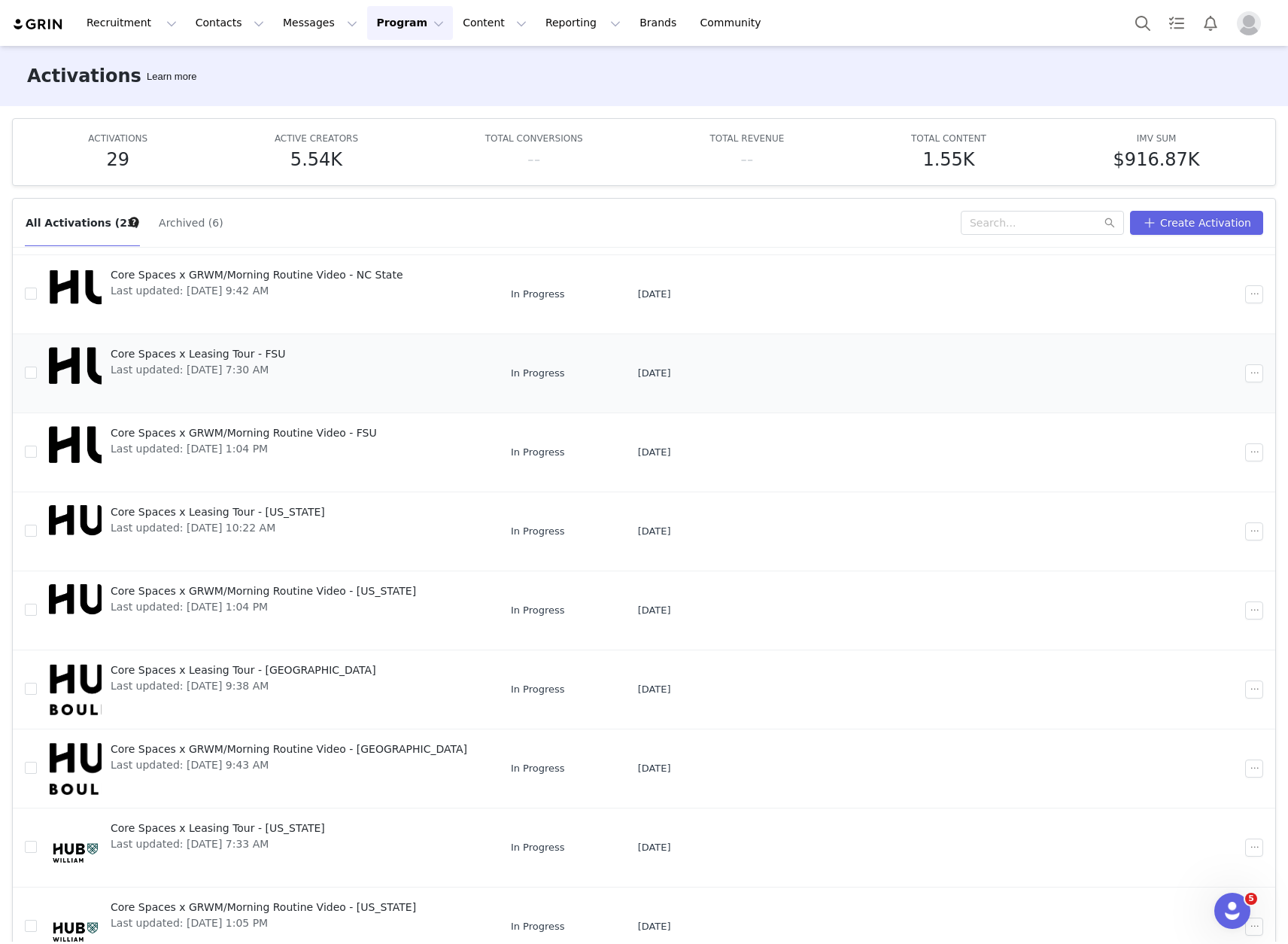
scroll to position [79, 0]
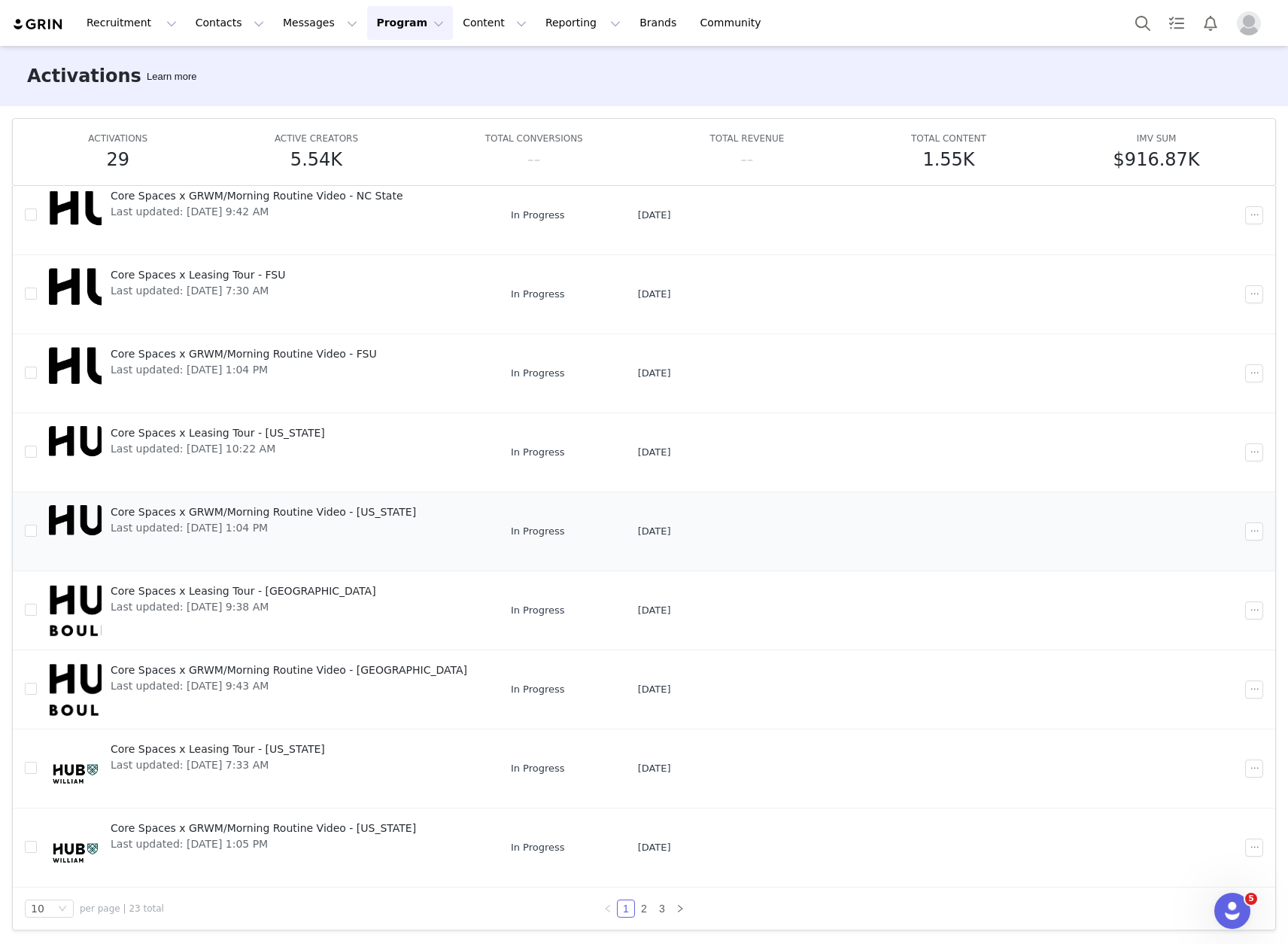
click at [199, 517] on span "Core Spaces x GRWM/Morning Routine Video - [US_STATE]" at bounding box center [263, 512] width 305 height 16
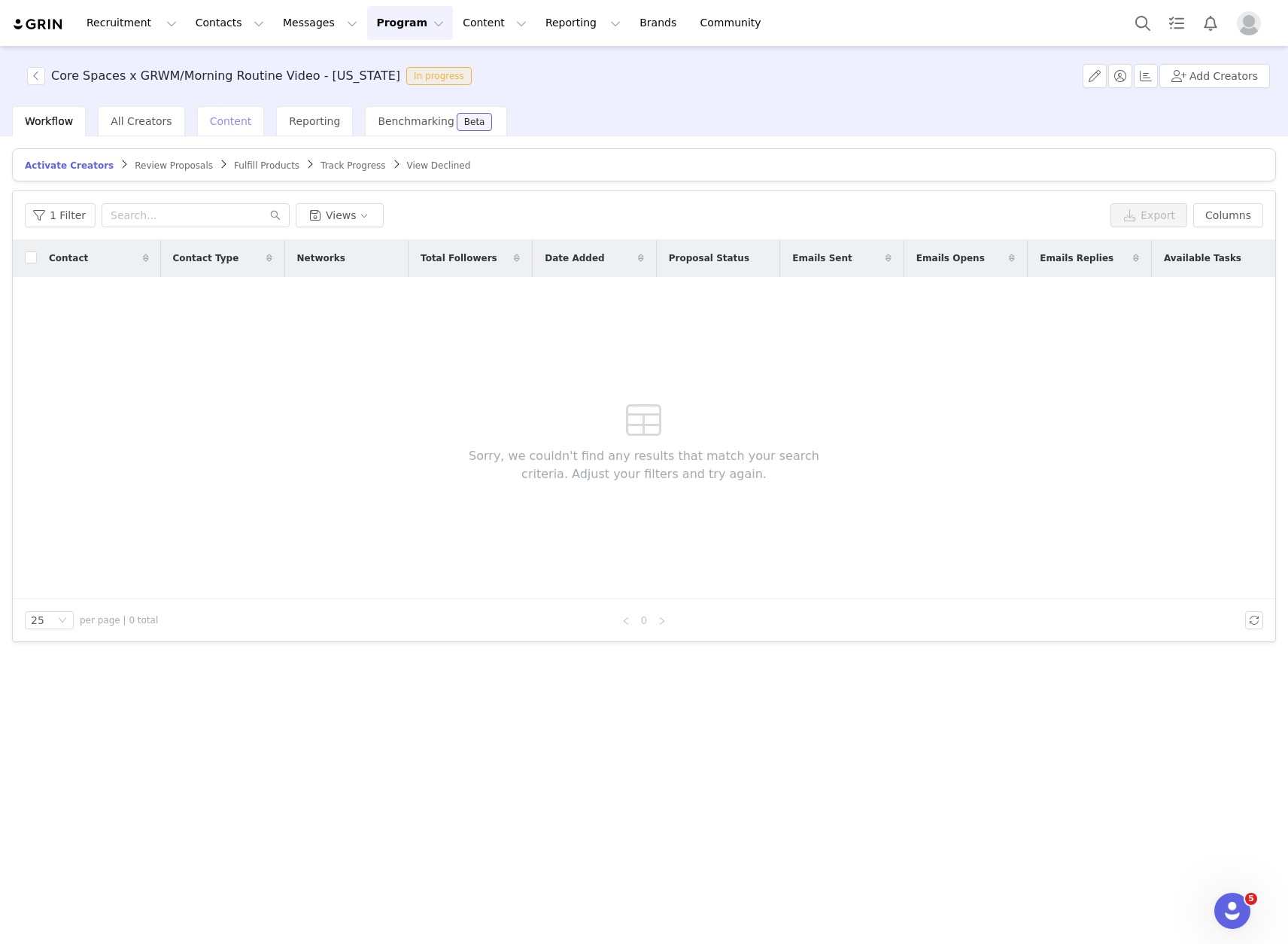
click at [216, 125] on span "Content" at bounding box center [231, 121] width 42 height 12
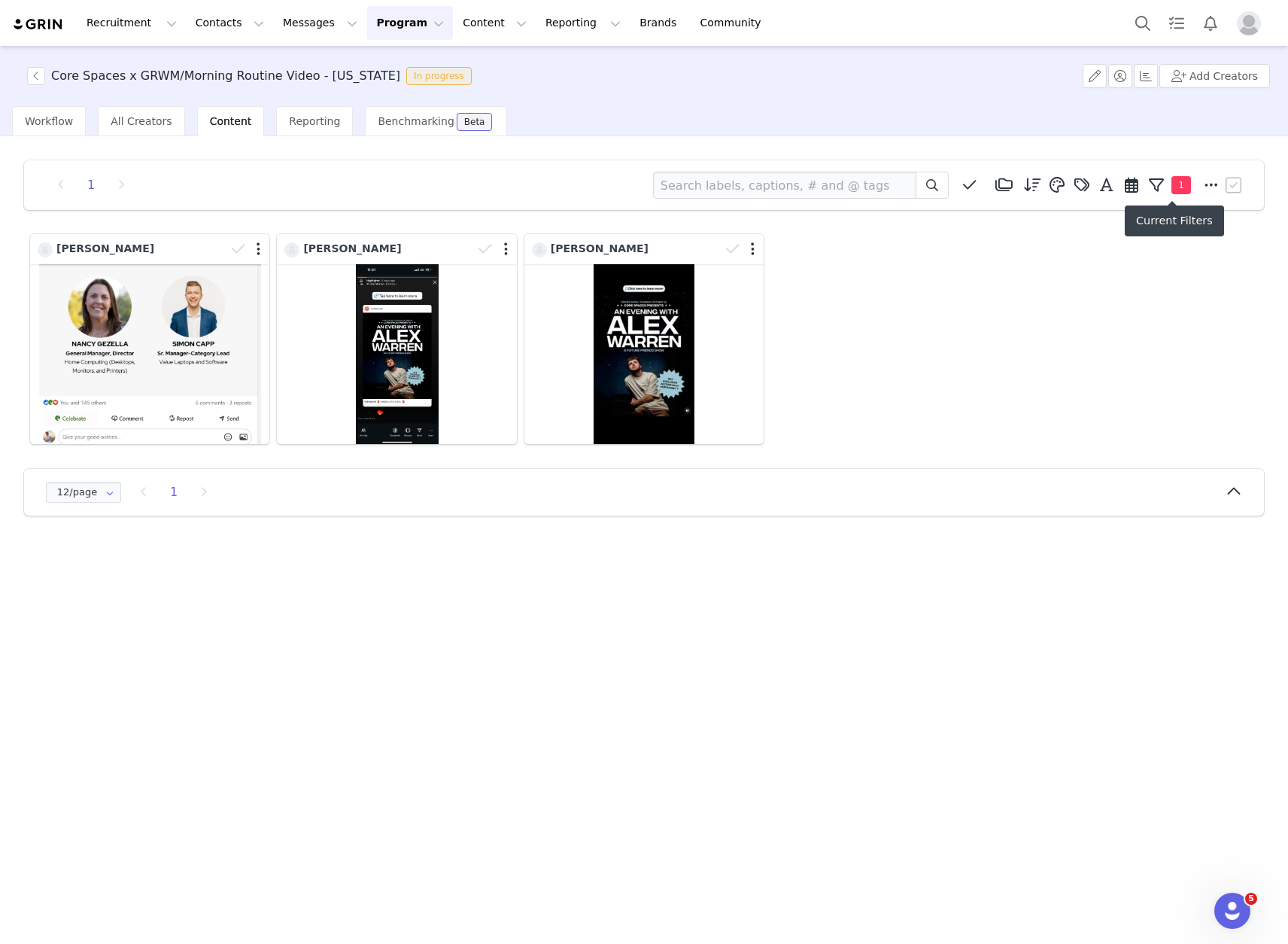
click at [1176, 178] on span "1" at bounding box center [1181, 184] width 19 height 18
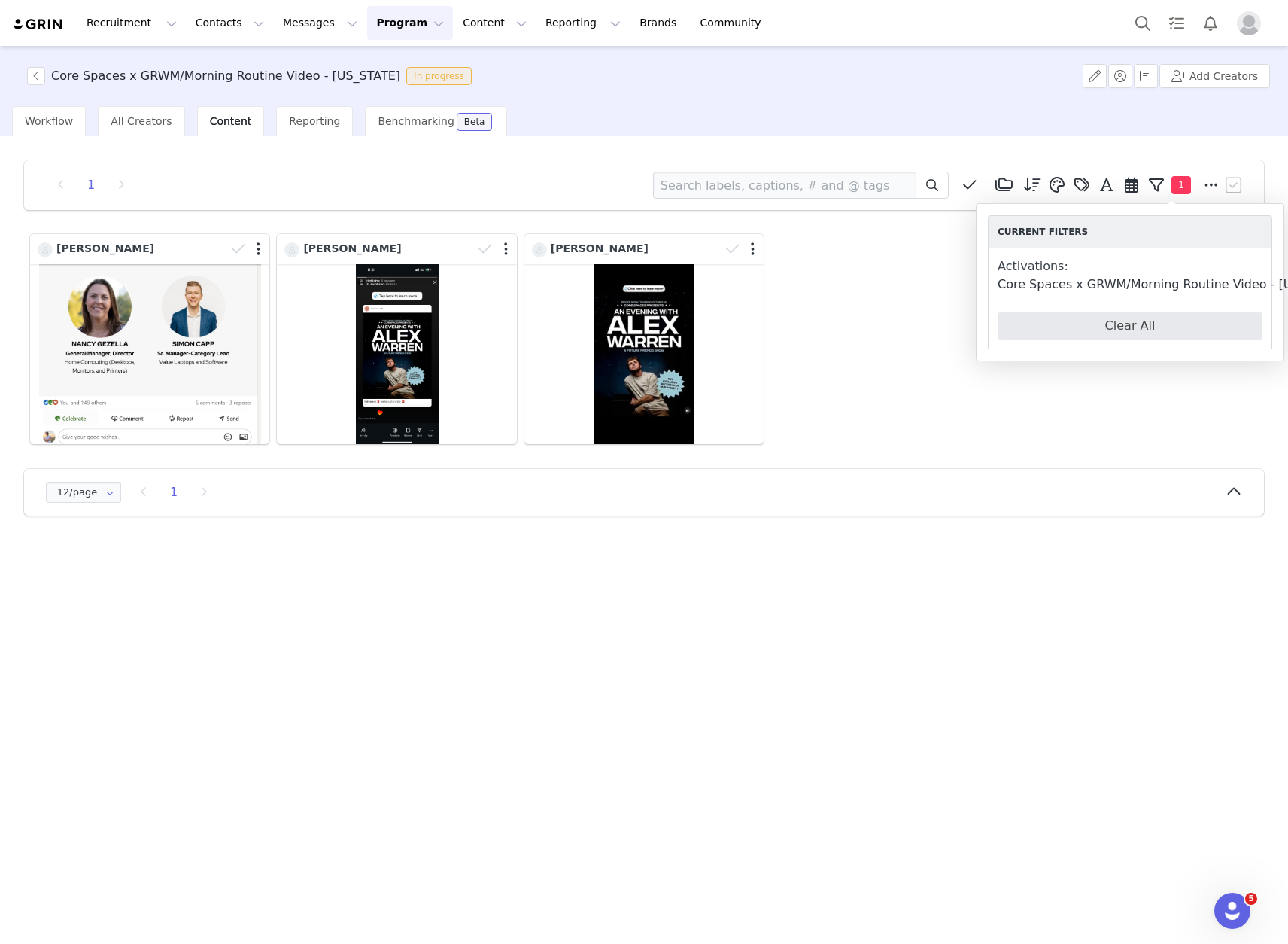
click at [1129, 329] on button "Clear All" at bounding box center [1129, 326] width 265 height 27
click at [1077, 405] on div "Charlie Hans Keziah Fredenburg Abby Knott" at bounding box center [644, 339] width 1235 height 218
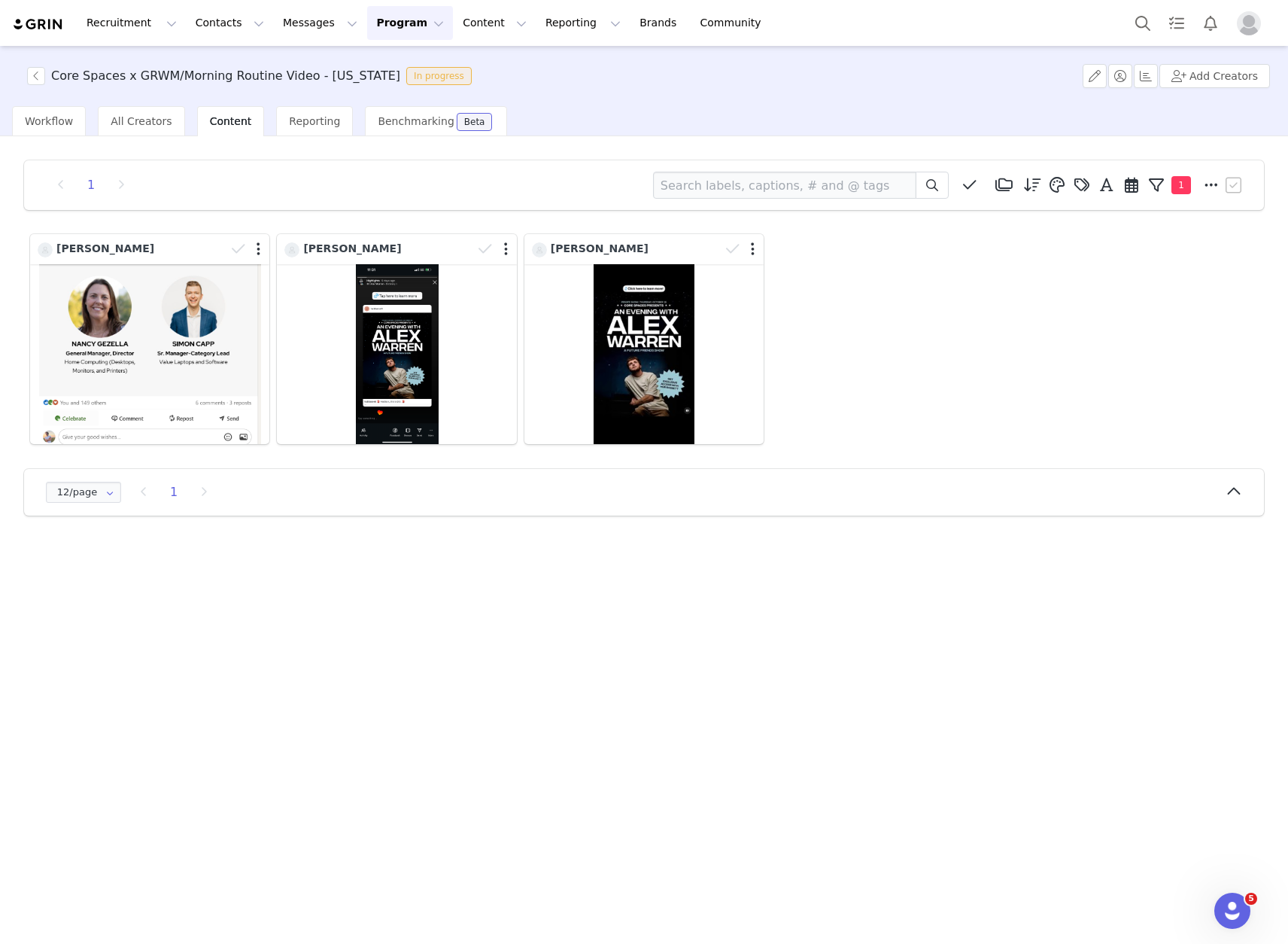
click at [226, 131] on div "Content" at bounding box center [231, 121] width 68 height 30
click at [454, 24] on button "Content Content" at bounding box center [495, 23] width 82 height 34
click at [477, 71] on p "Creator Content" at bounding box center [476, 66] width 84 height 16
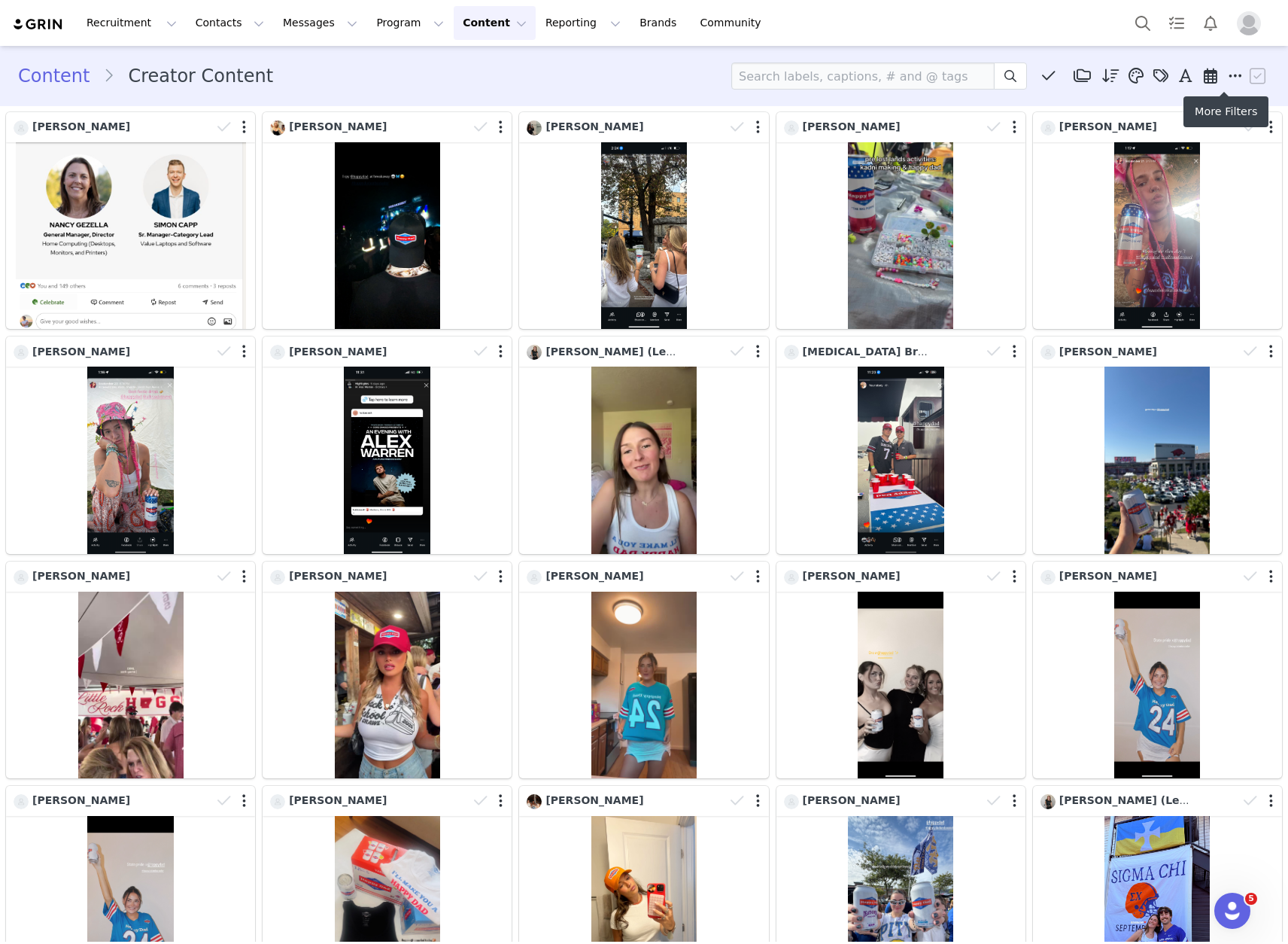
click at [1224, 73] on span at bounding box center [1235, 75] width 23 height 23
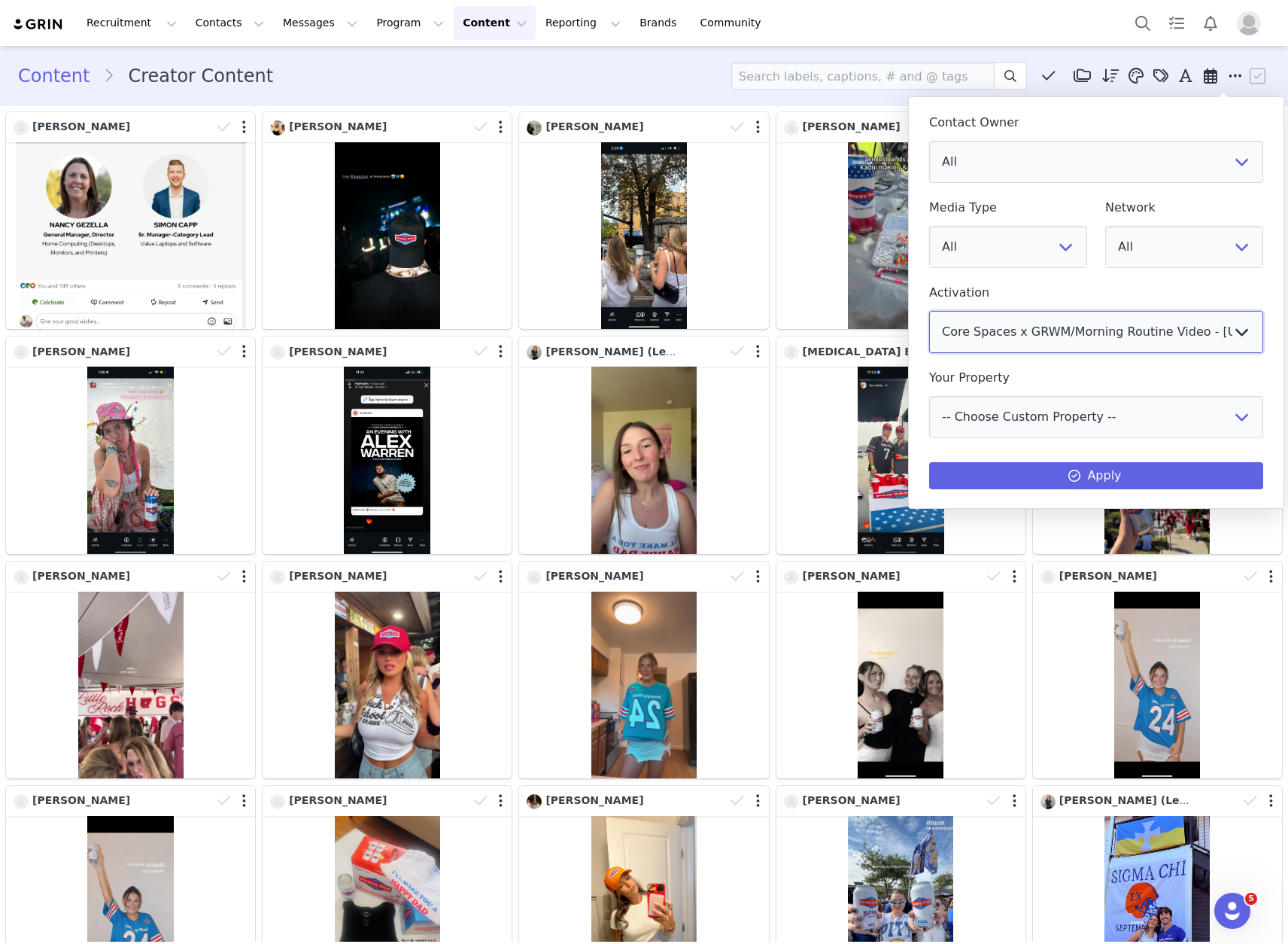
select select "8c375d20-59bf-4b68-aee0-e9134af643f7"
click at [1141, 466] on button "Apply" at bounding box center [1096, 475] width 334 height 27
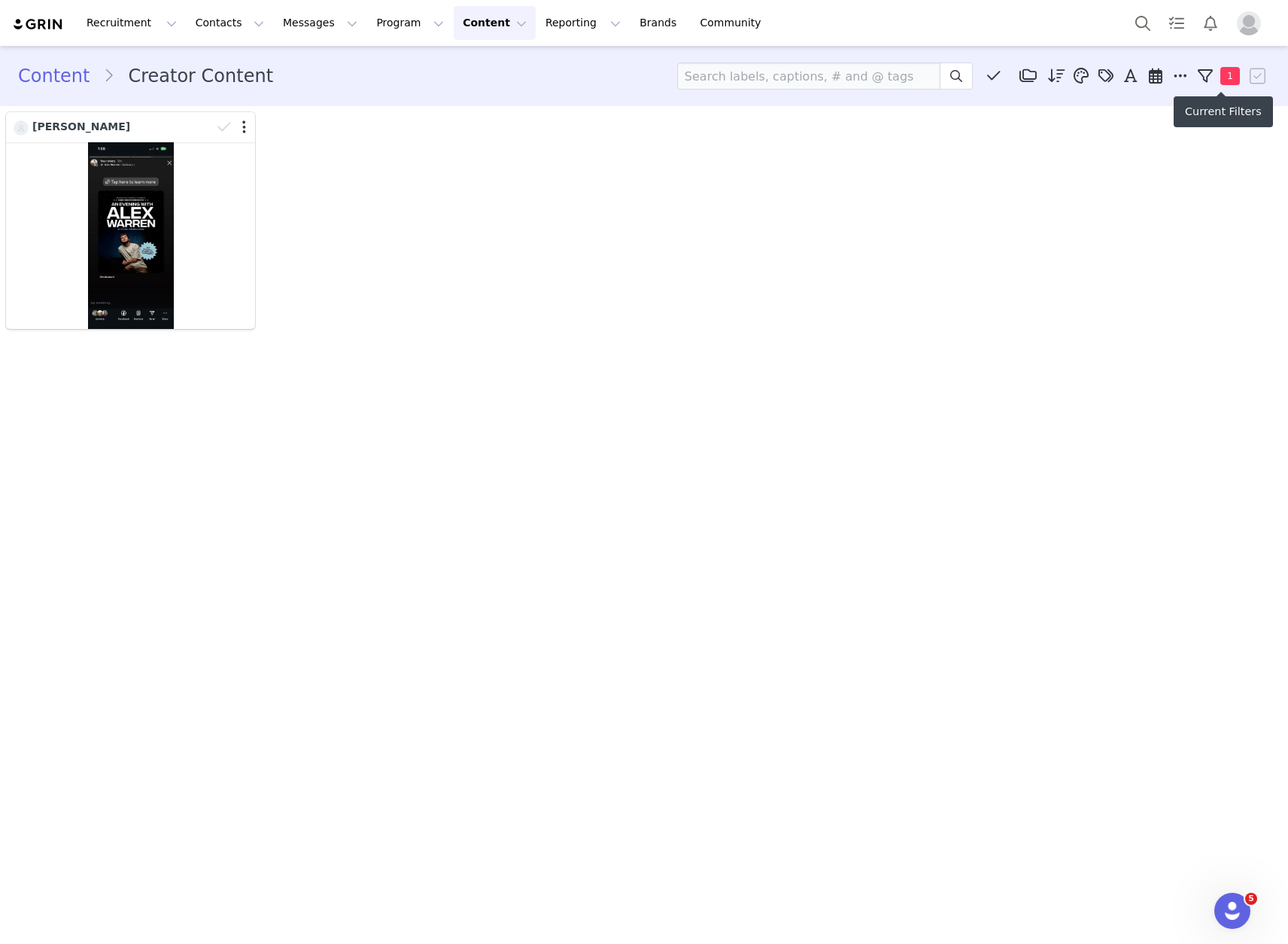
click at [1233, 72] on span "1" at bounding box center [1230, 75] width 19 height 18
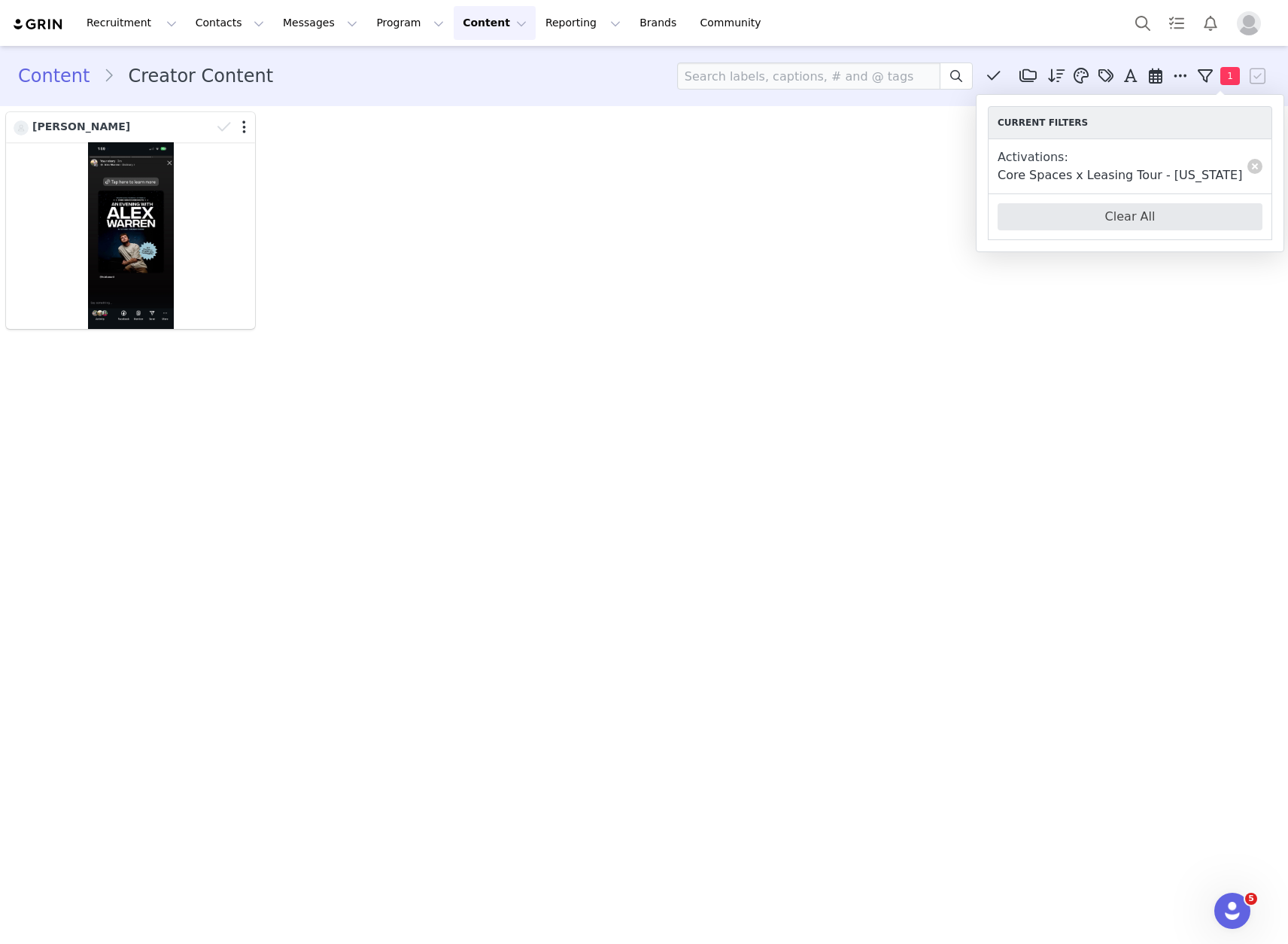
click at [1173, 211] on button "Clear All" at bounding box center [1129, 216] width 265 height 27
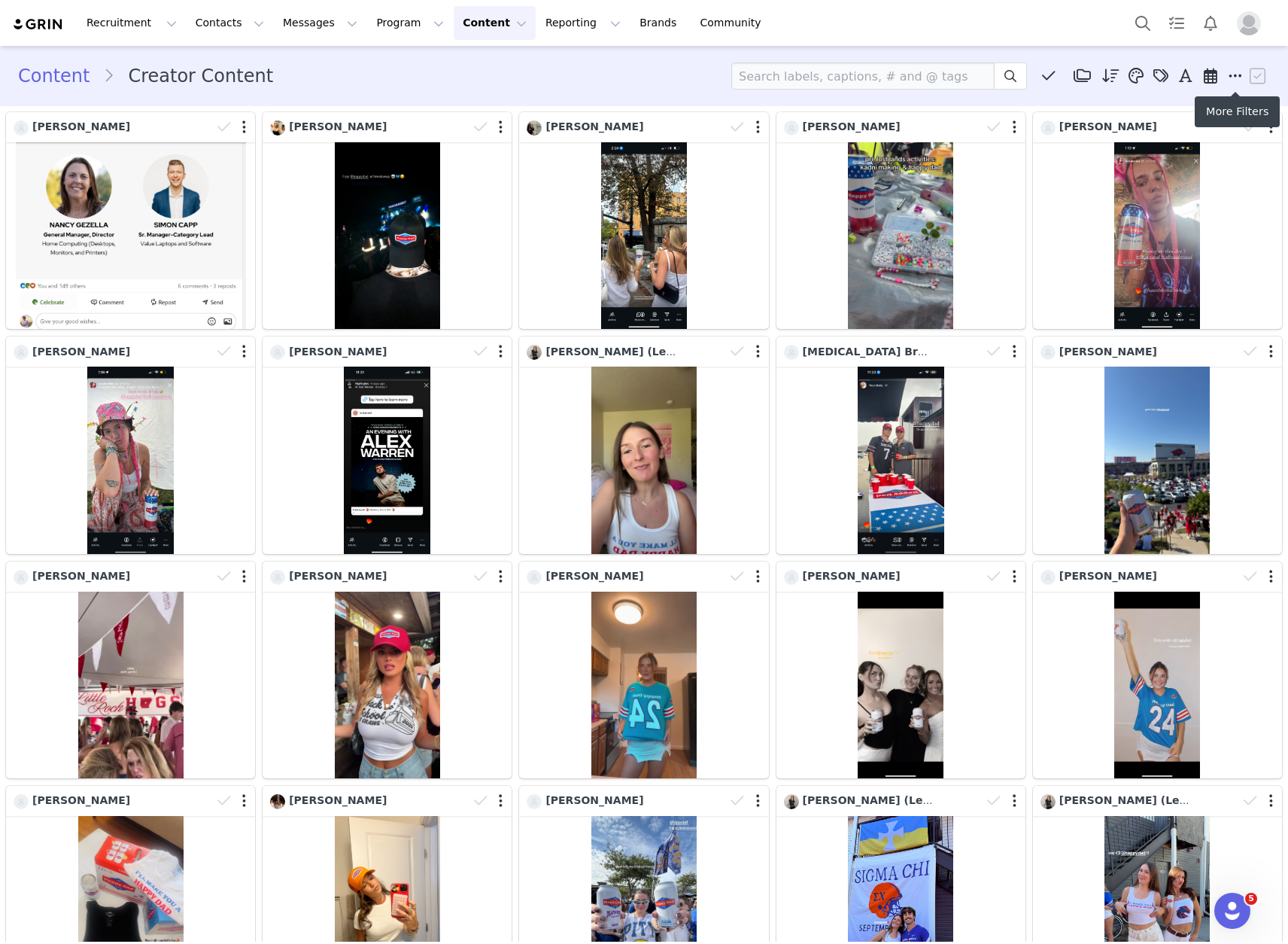
click at [1232, 72] on span at bounding box center [1235, 75] width 23 height 23
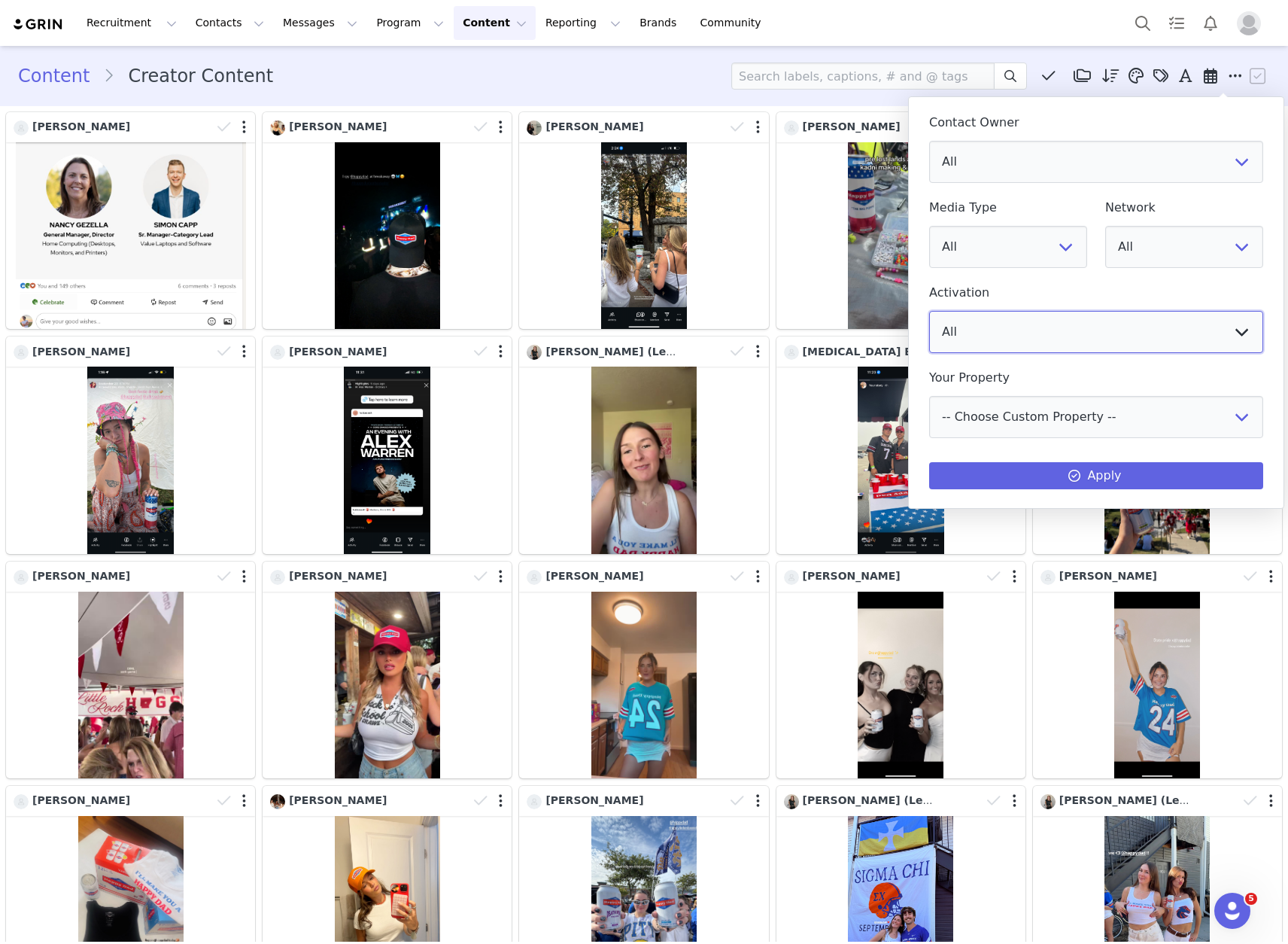
select select "bf2be909-ffa0-46ec-85c7-566e70c29ca5"
click at [1045, 471] on button "Apply" at bounding box center [1096, 475] width 334 height 27
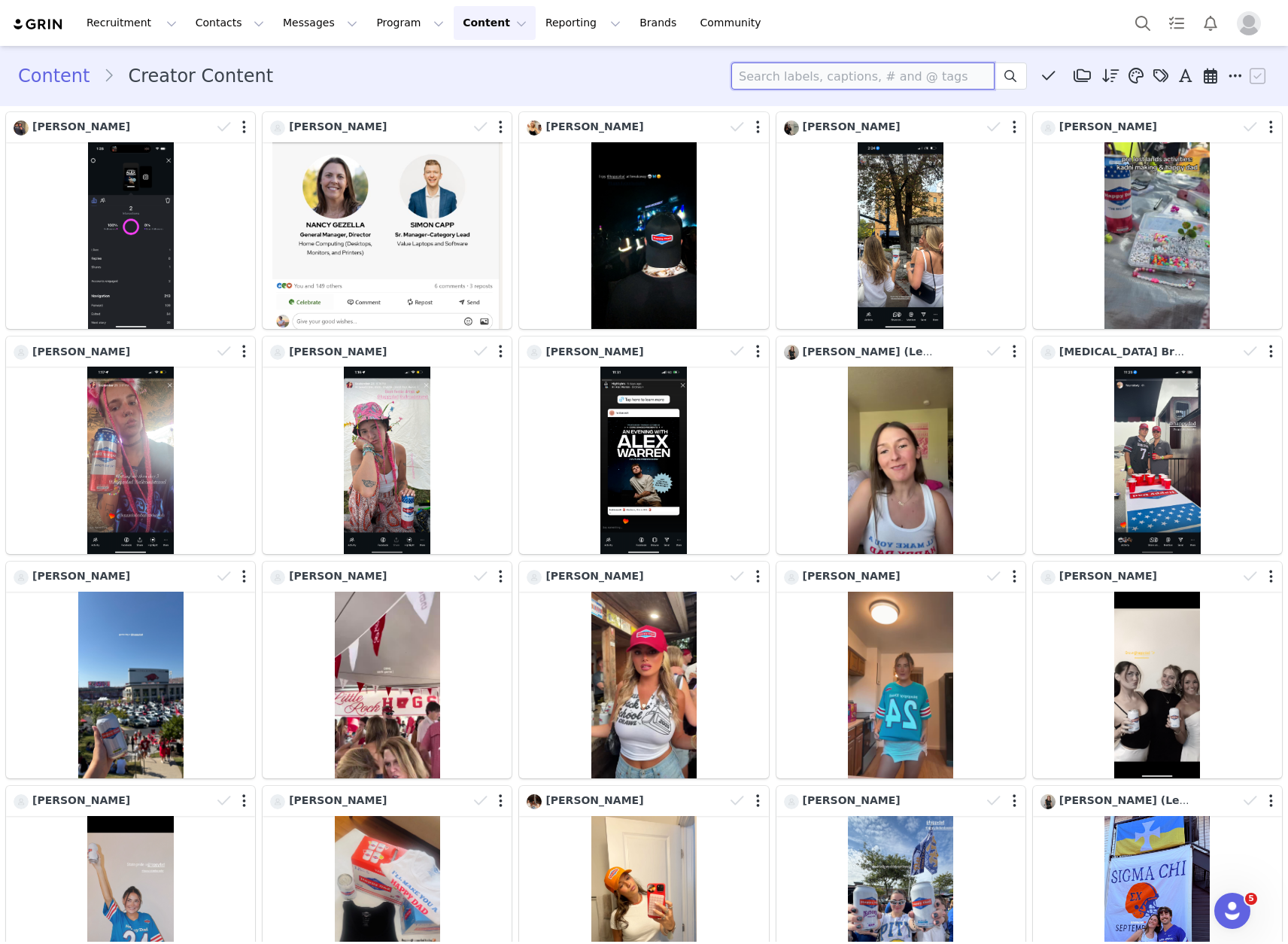
click at [814, 82] on input at bounding box center [863, 75] width 264 height 27
type input "ava p"
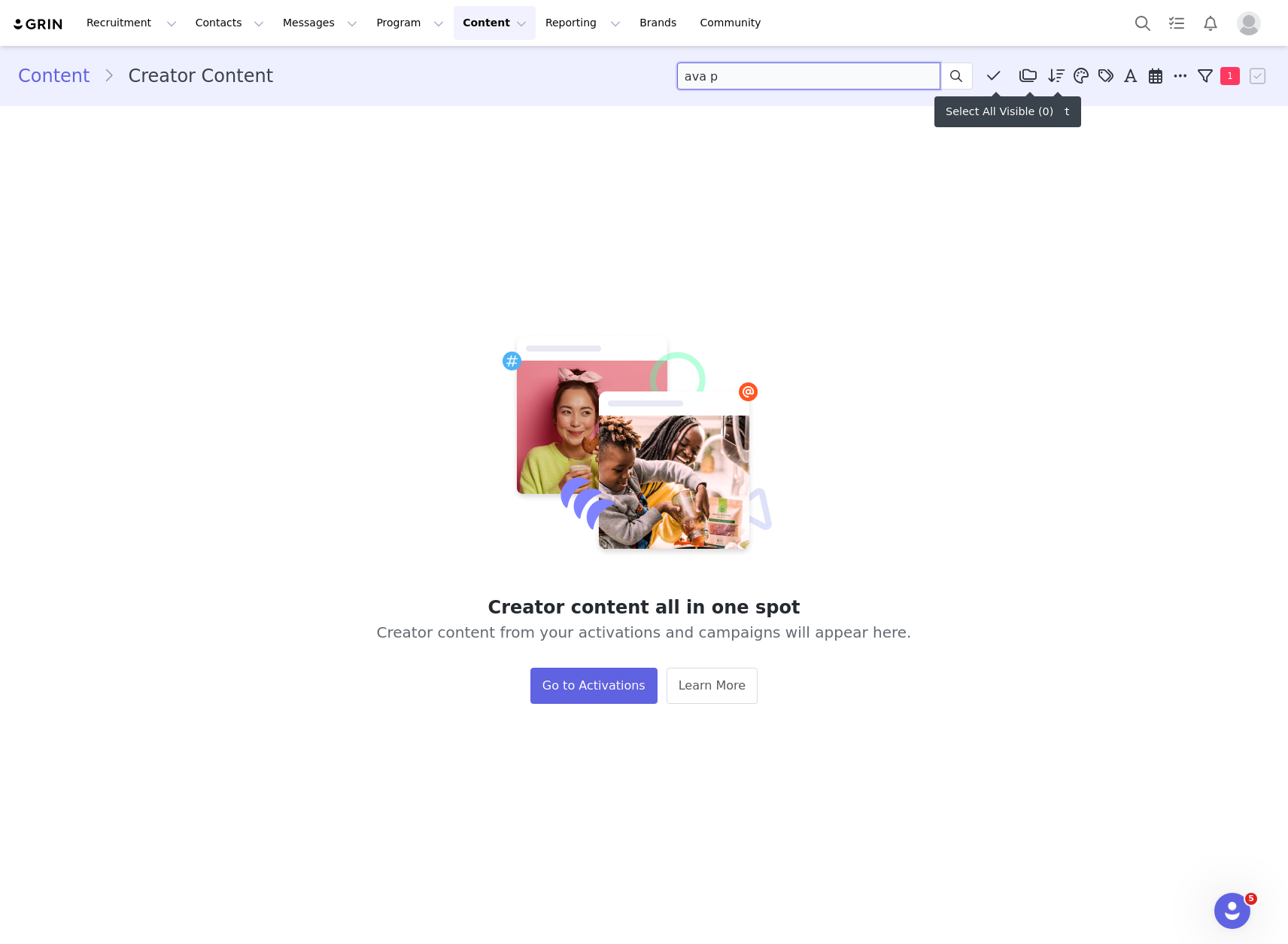
click at [829, 81] on input "ava p" at bounding box center [808, 75] width 264 height 27
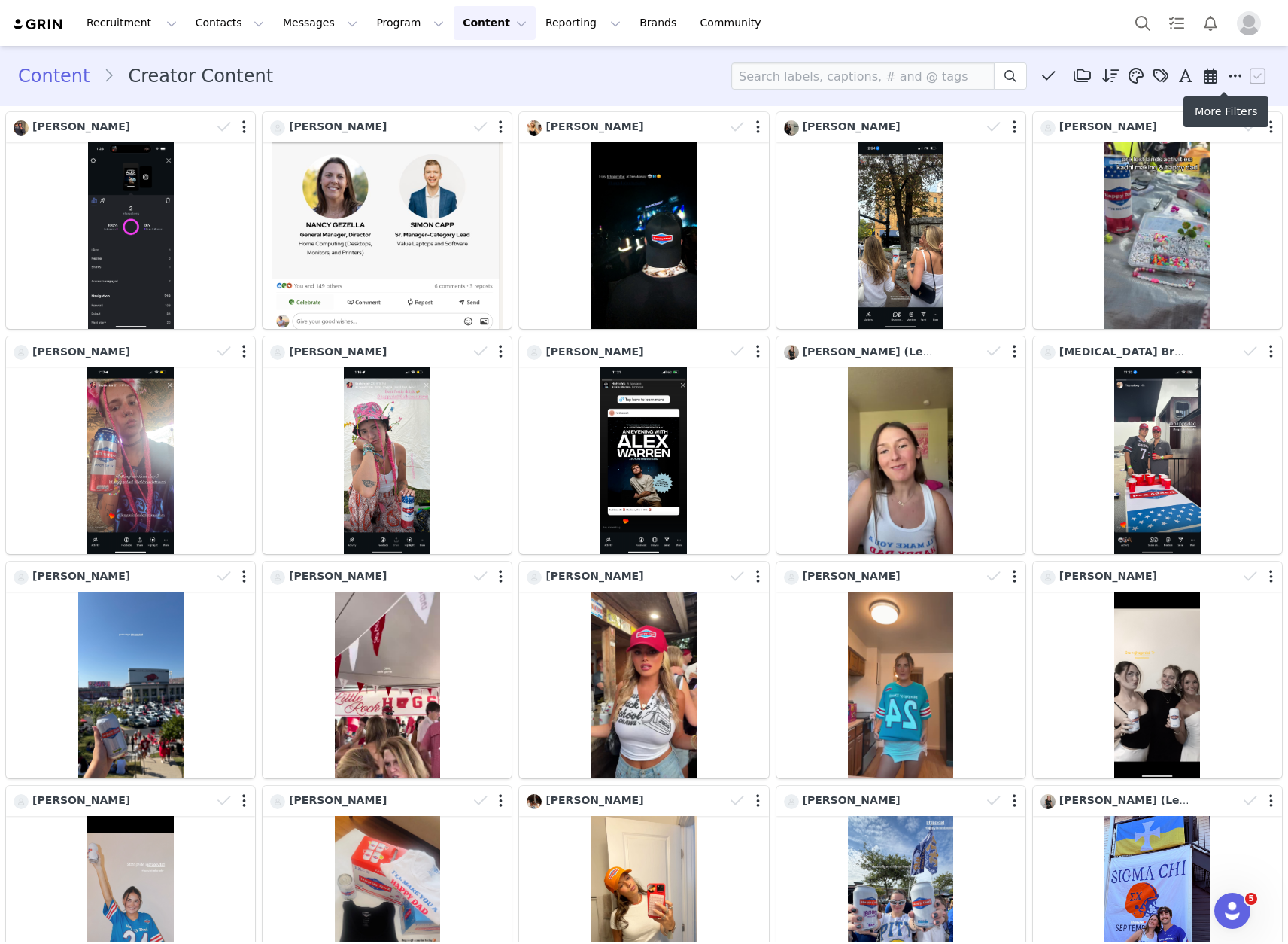
click at [1225, 66] on span at bounding box center [1235, 75] width 23 height 23
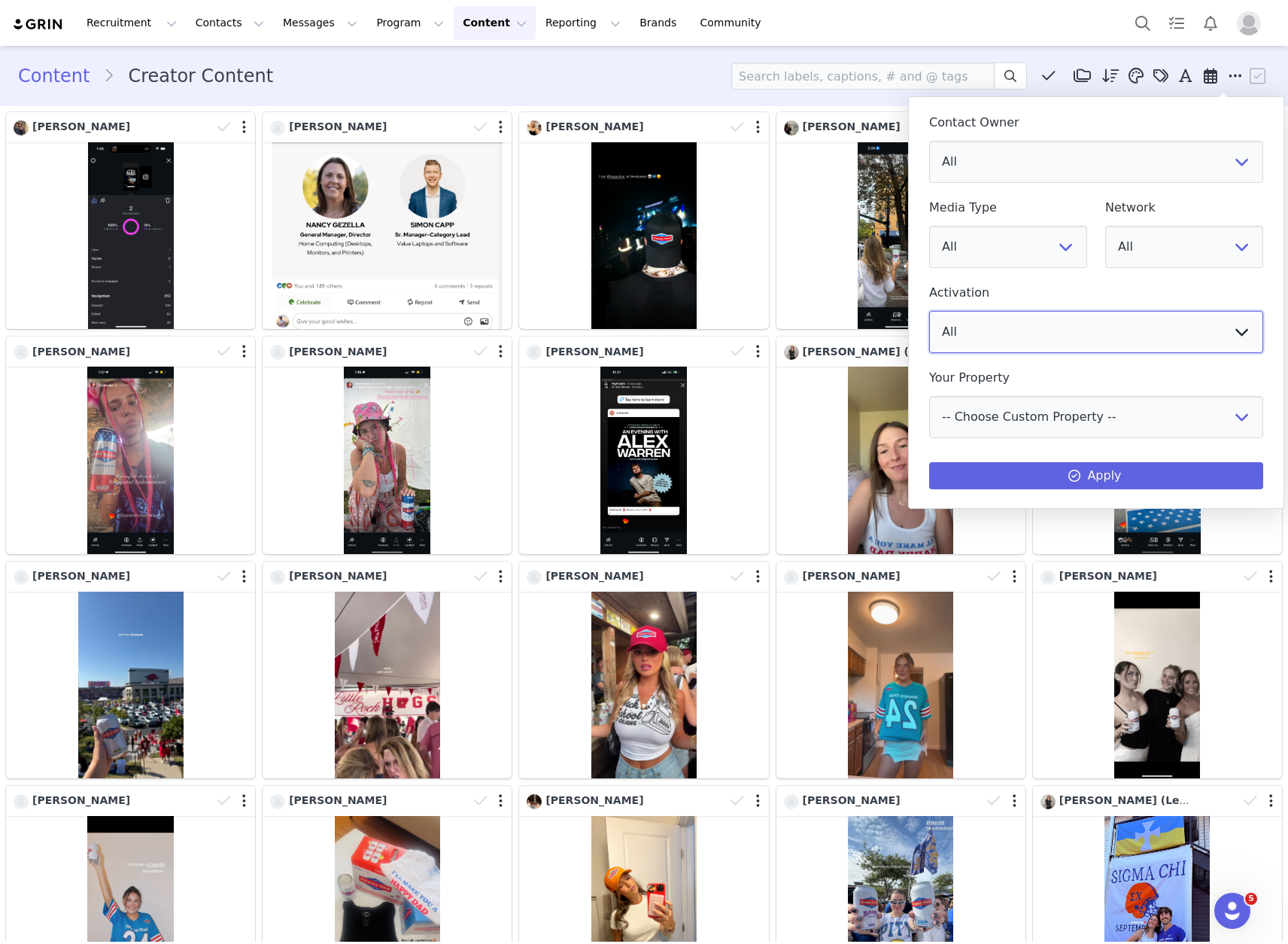
select select "bf2be909-ffa0-46ec-85c7-566e70c29ca5"
click at [1068, 478] on span at bounding box center [1074, 475] width 18 height 18
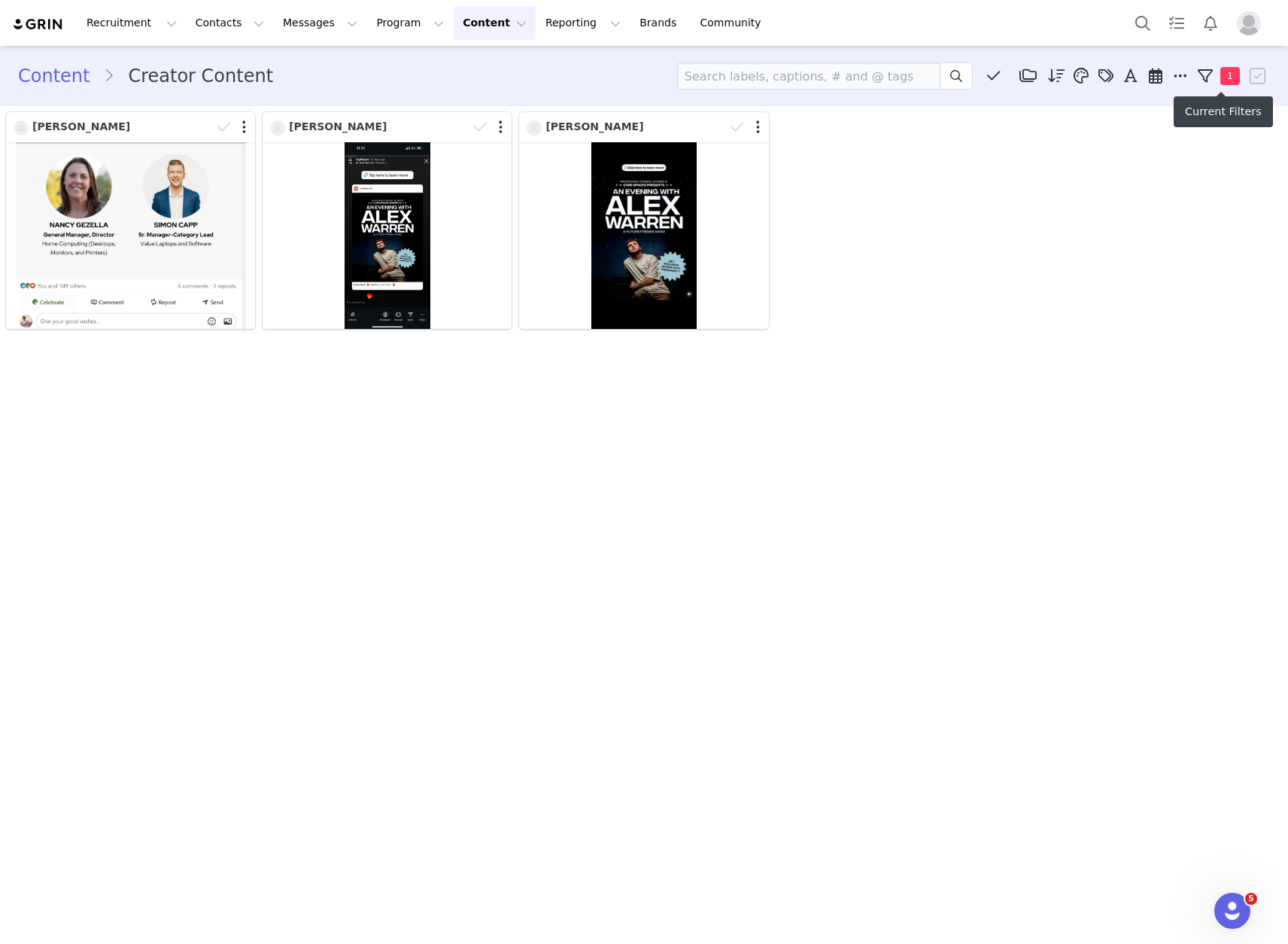
click at [1234, 81] on span "1" at bounding box center [1230, 75] width 19 height 18
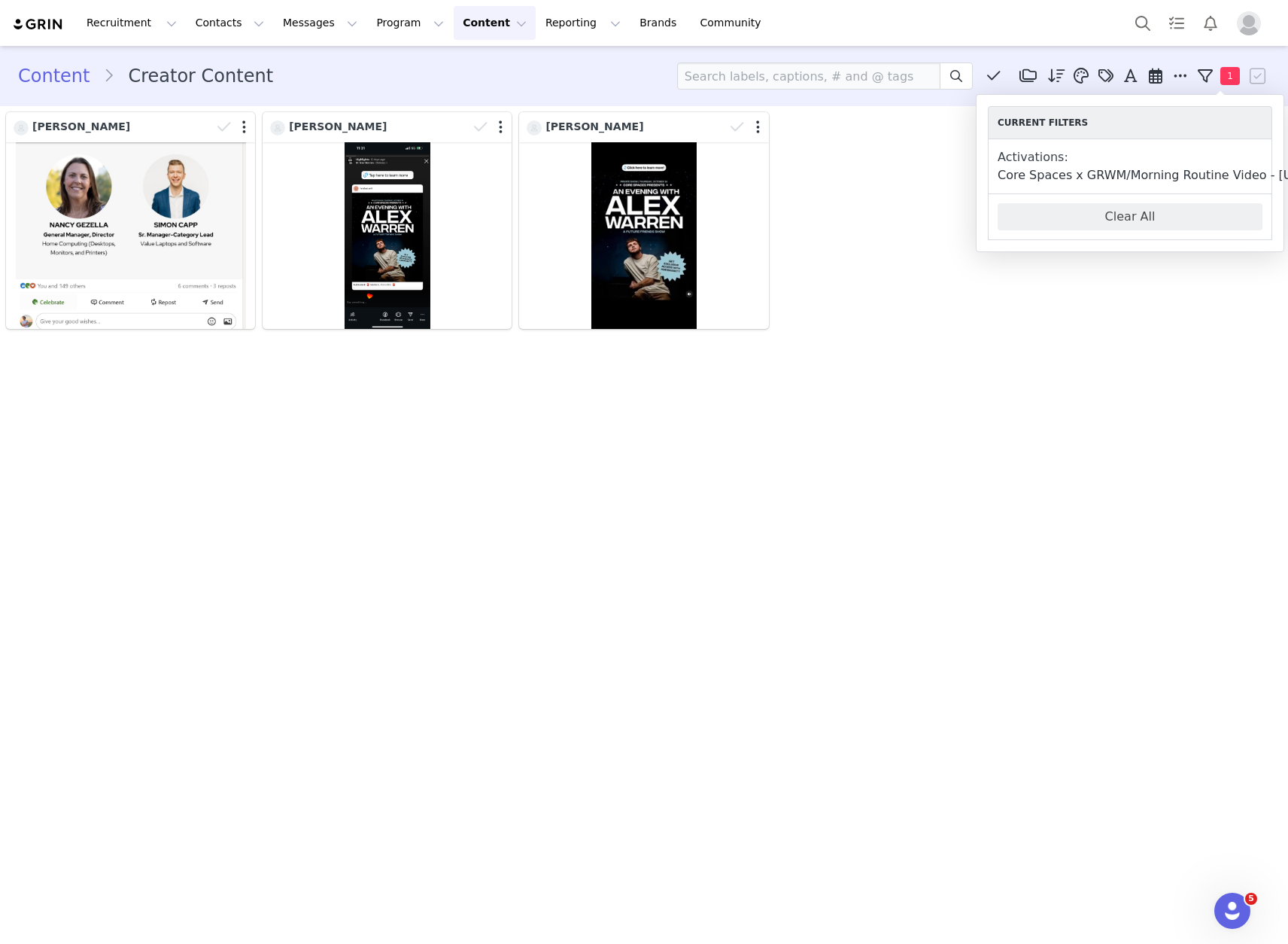
click at [1138, 212] on button "Clear All" at bounding box center [1129, 216] width 265 height 27
select select
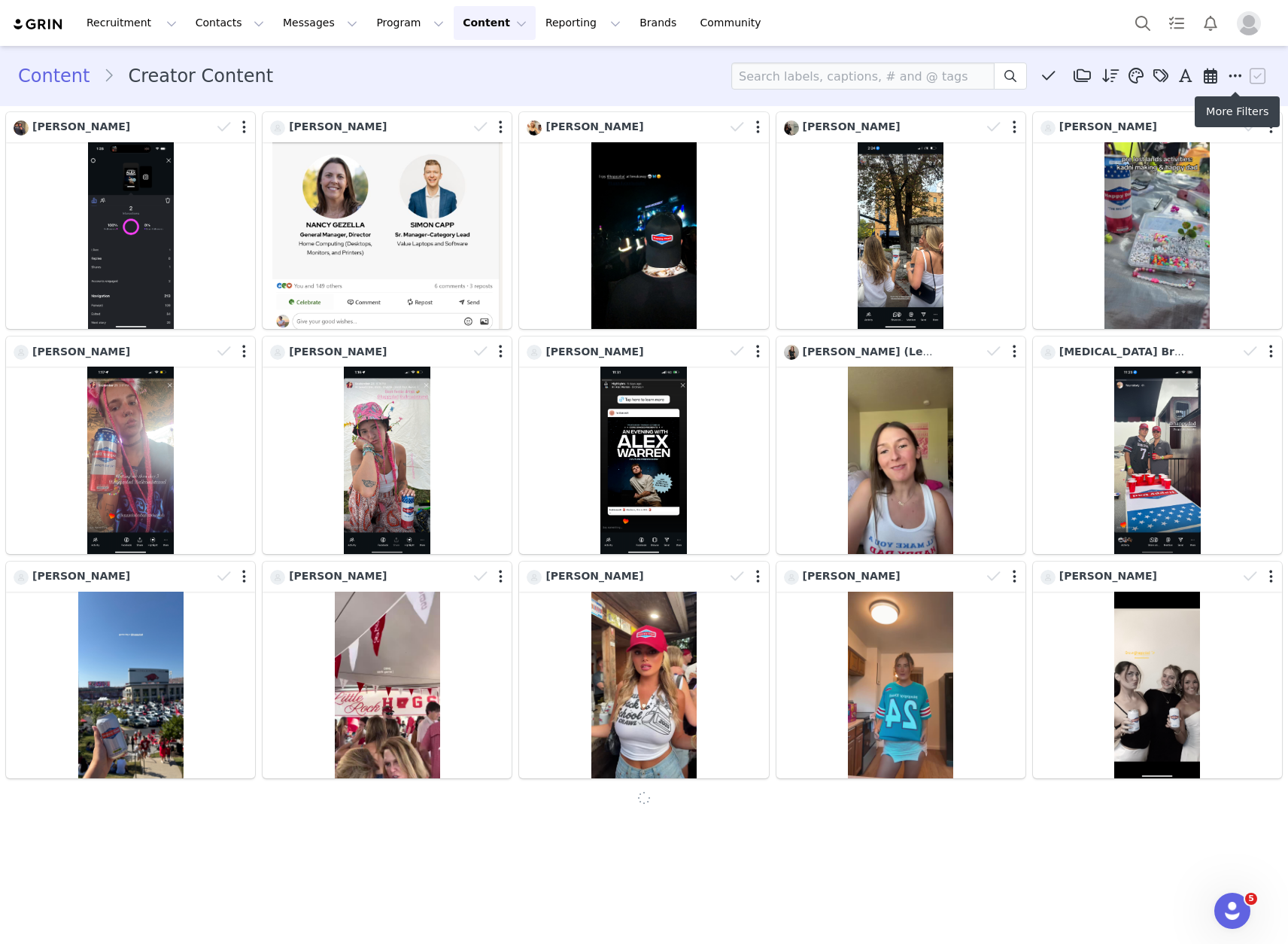
click at [1233, 70] on icon at bounding box center [1235, 75] width 13 height 15
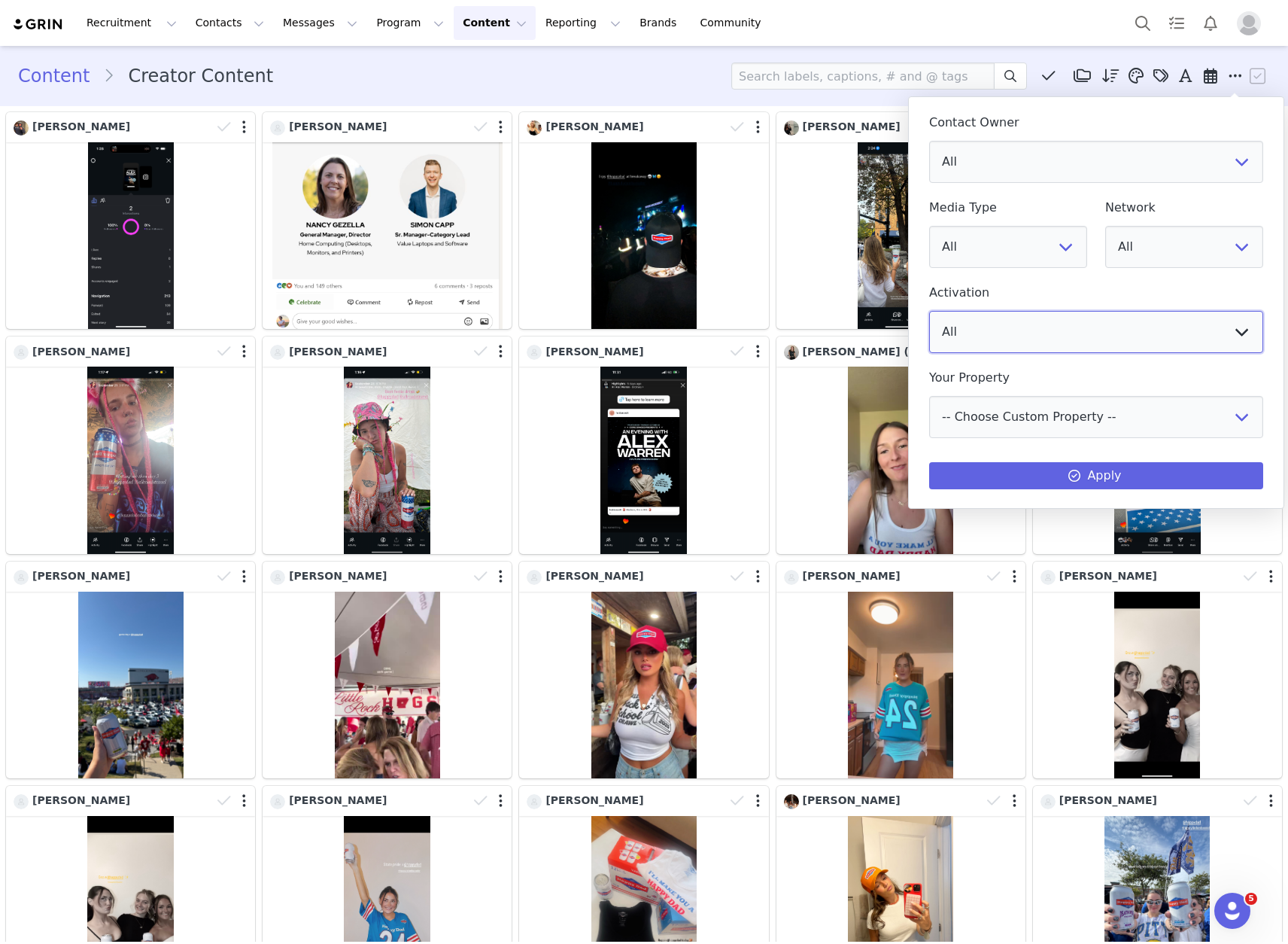
select select "8c375d20-59bf-4b68-aee0-e9134af643f7"
click at [1038, 477] on button "Apply" at bounding box center [1096, 475] width 334 height 27
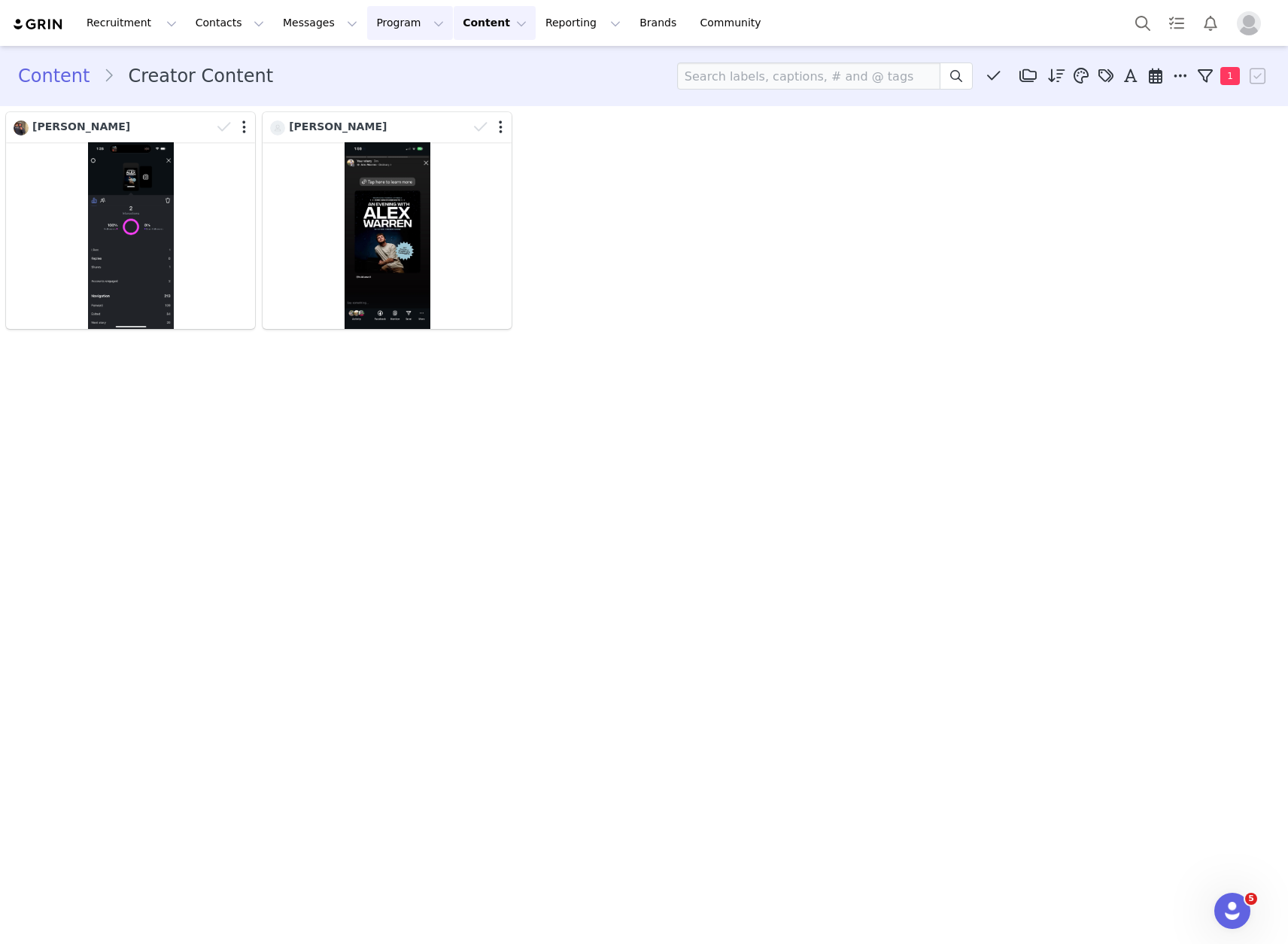
click at [402, 17] on button "Program Program" at bounding box center [410, 23] width 86 height 34
click at [408, 70] on p "Activations" at bounding box center [385, 66] width 58 height 16
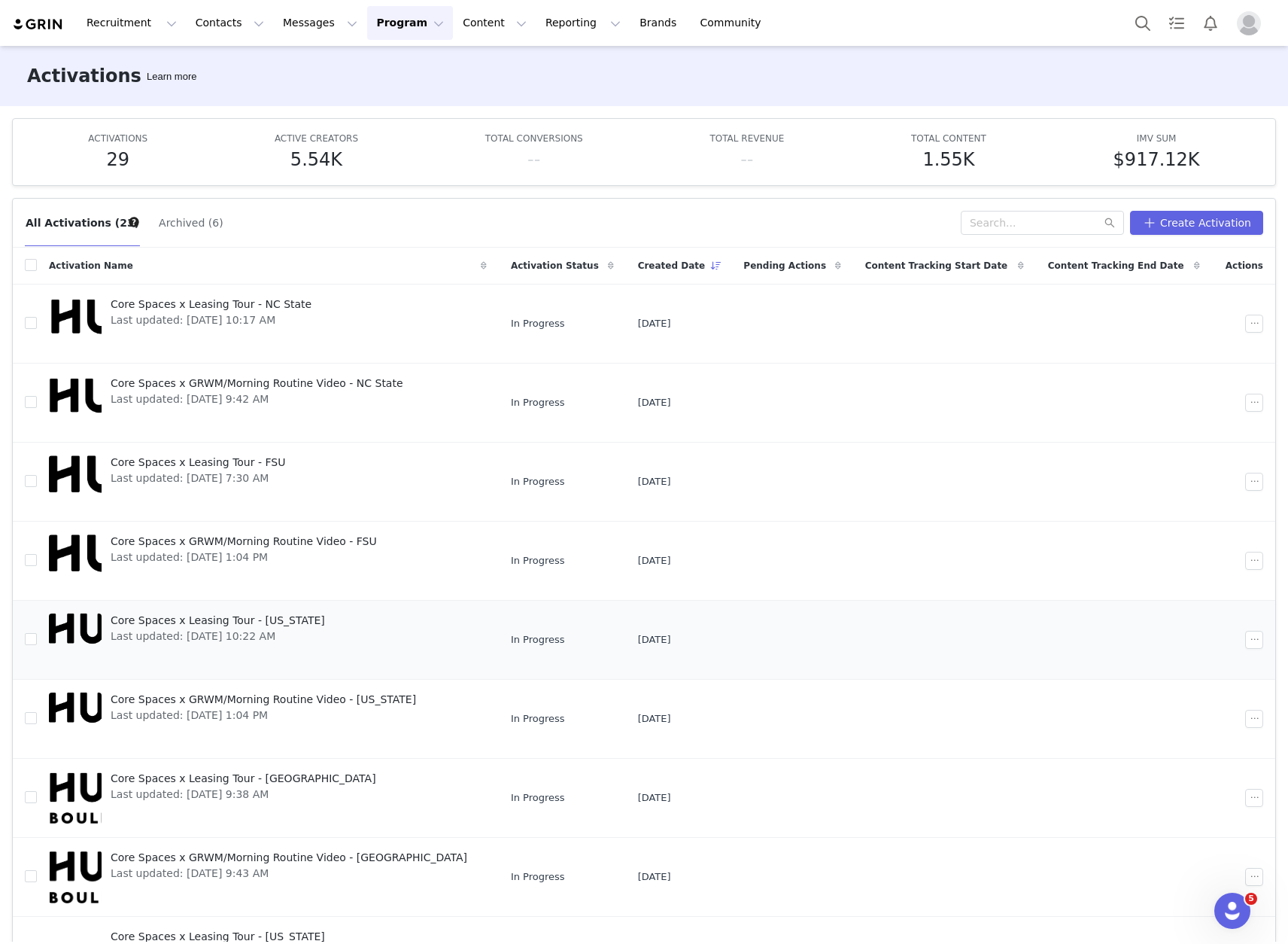
click at [283, 622] on span "Core Spaces x Leasing Tour - [US_STATE]" at bounding box center [218, 621] width 215 height 16
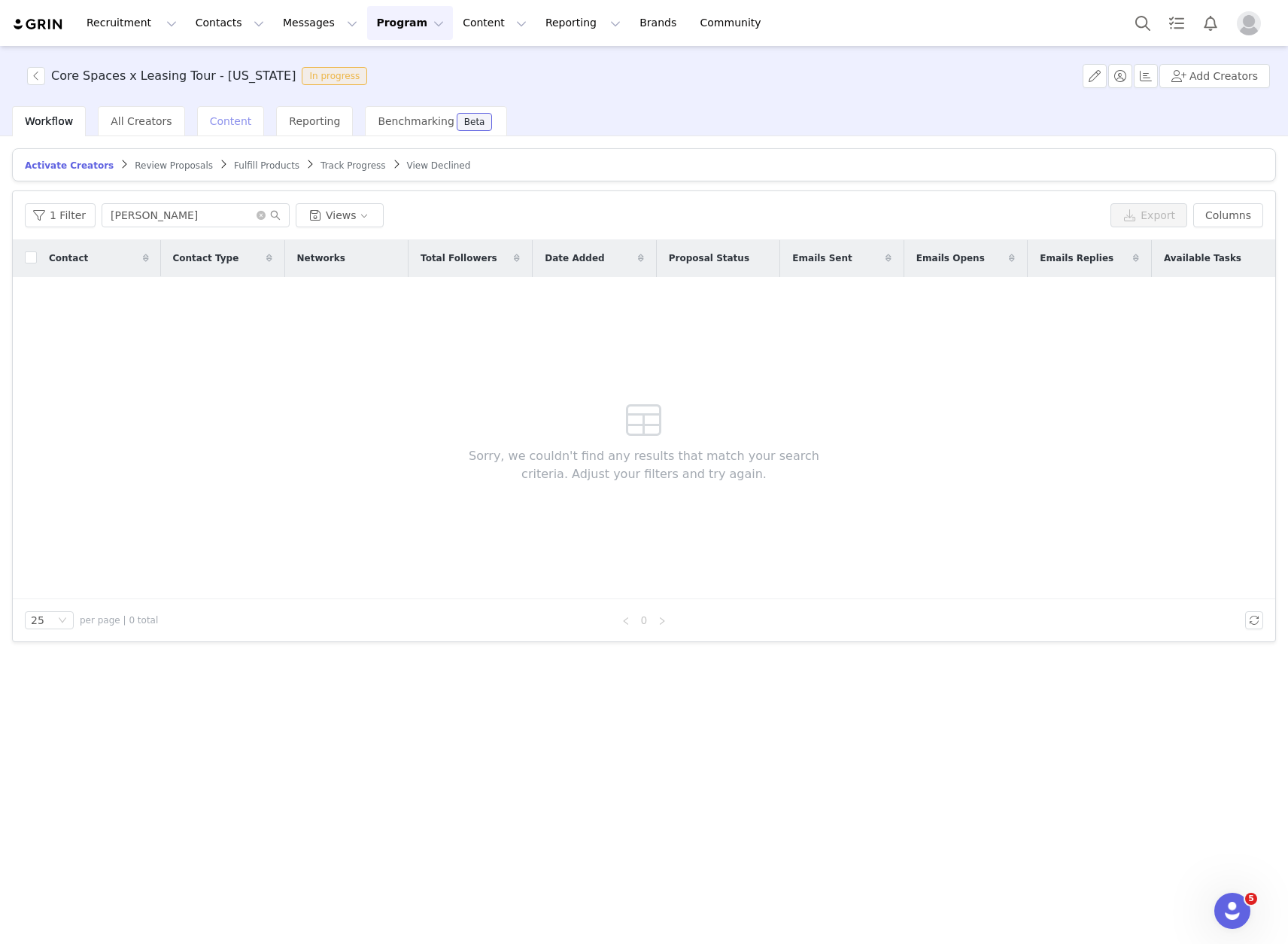
click at [235, 128] on div "Content" at bounding box center [231, 121] width 68 height 30
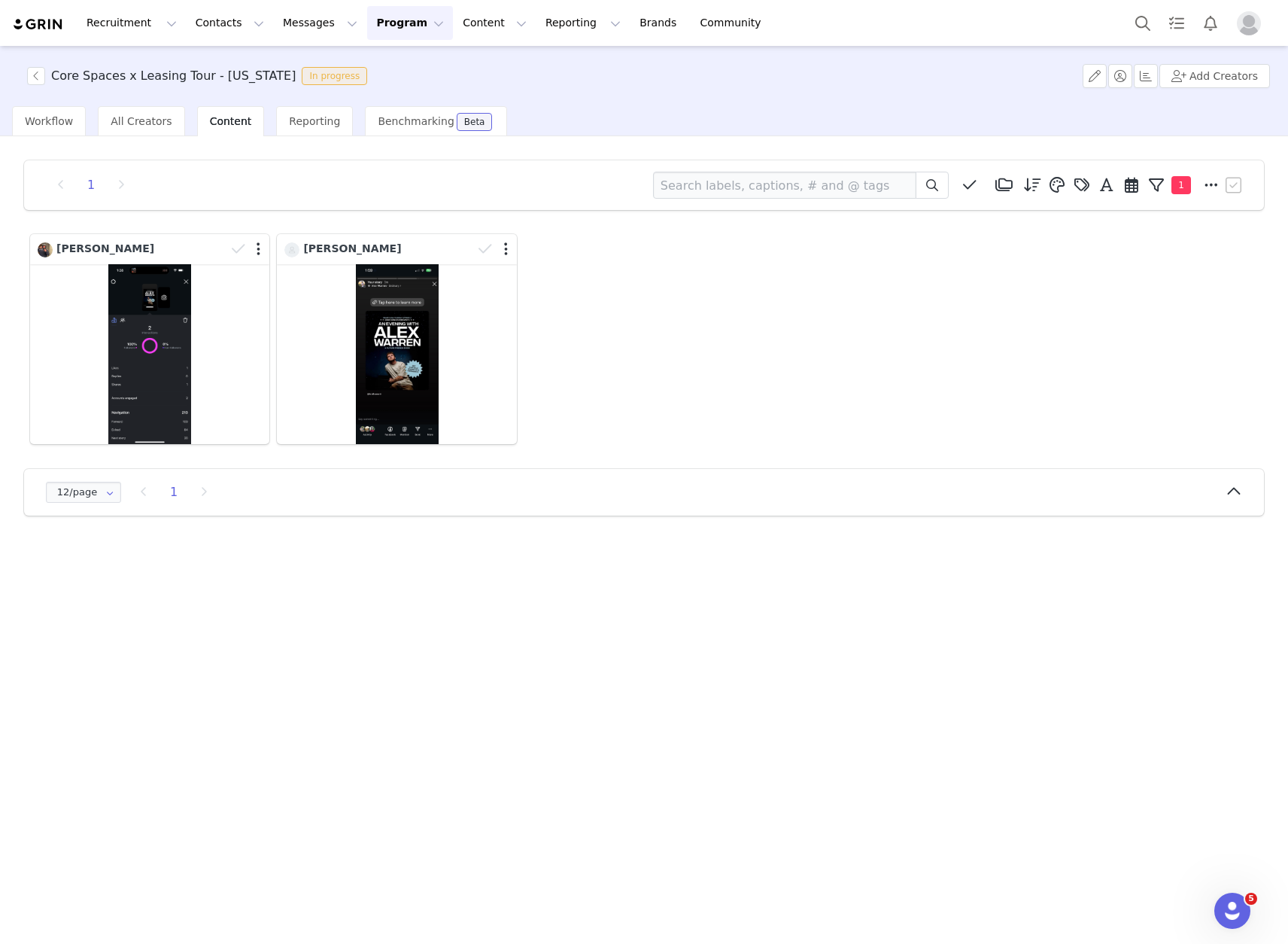
click at [85, 117] on div "Workflow All Creators Content Reporting Benchmarking Beta" at bounding box center [259, 121] width 495 height 30
click at [74, 117] on div "Workflow" at bounding box center [48, 121] width 74 height 30
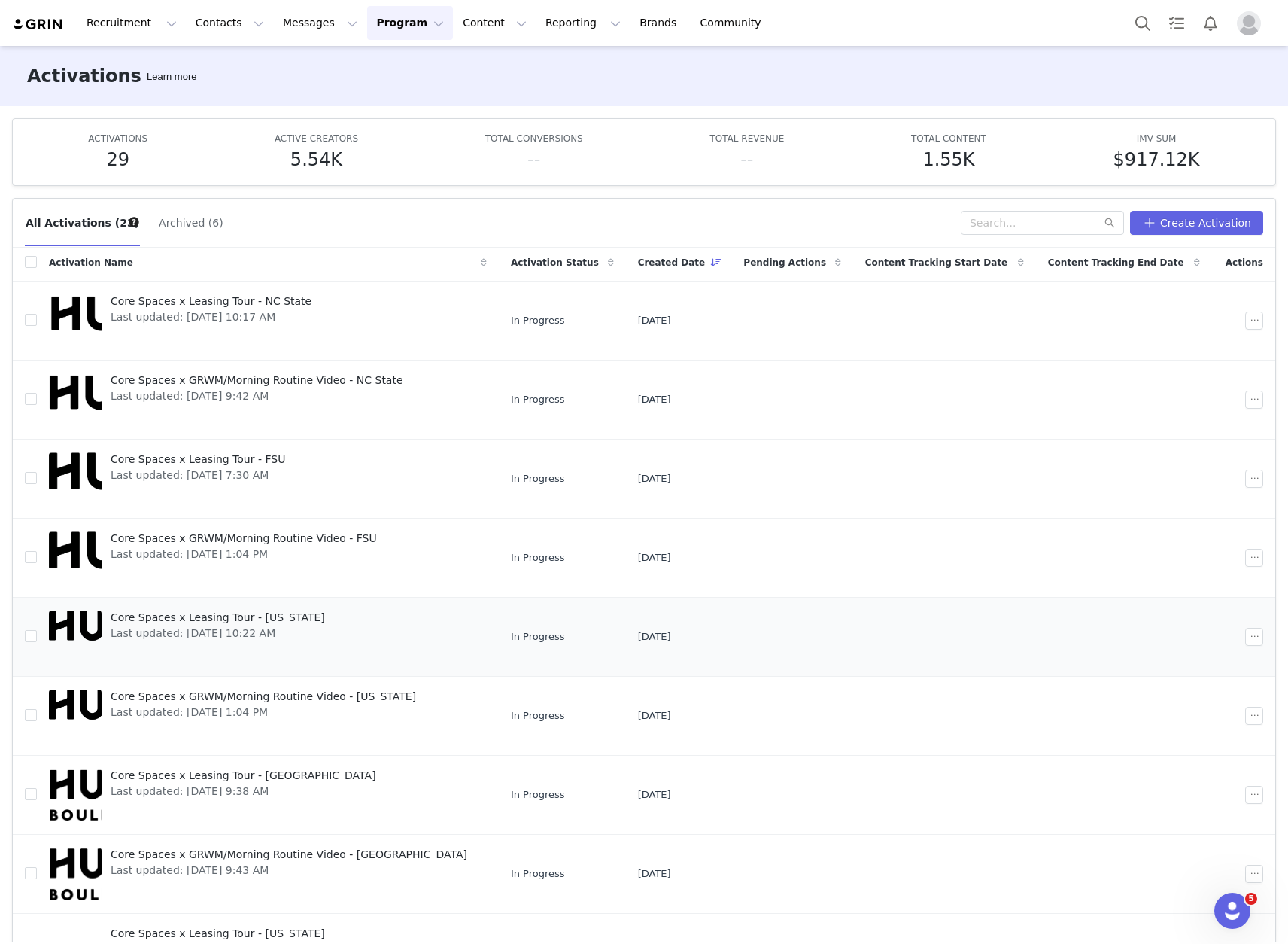
scroll to position [6, 0]
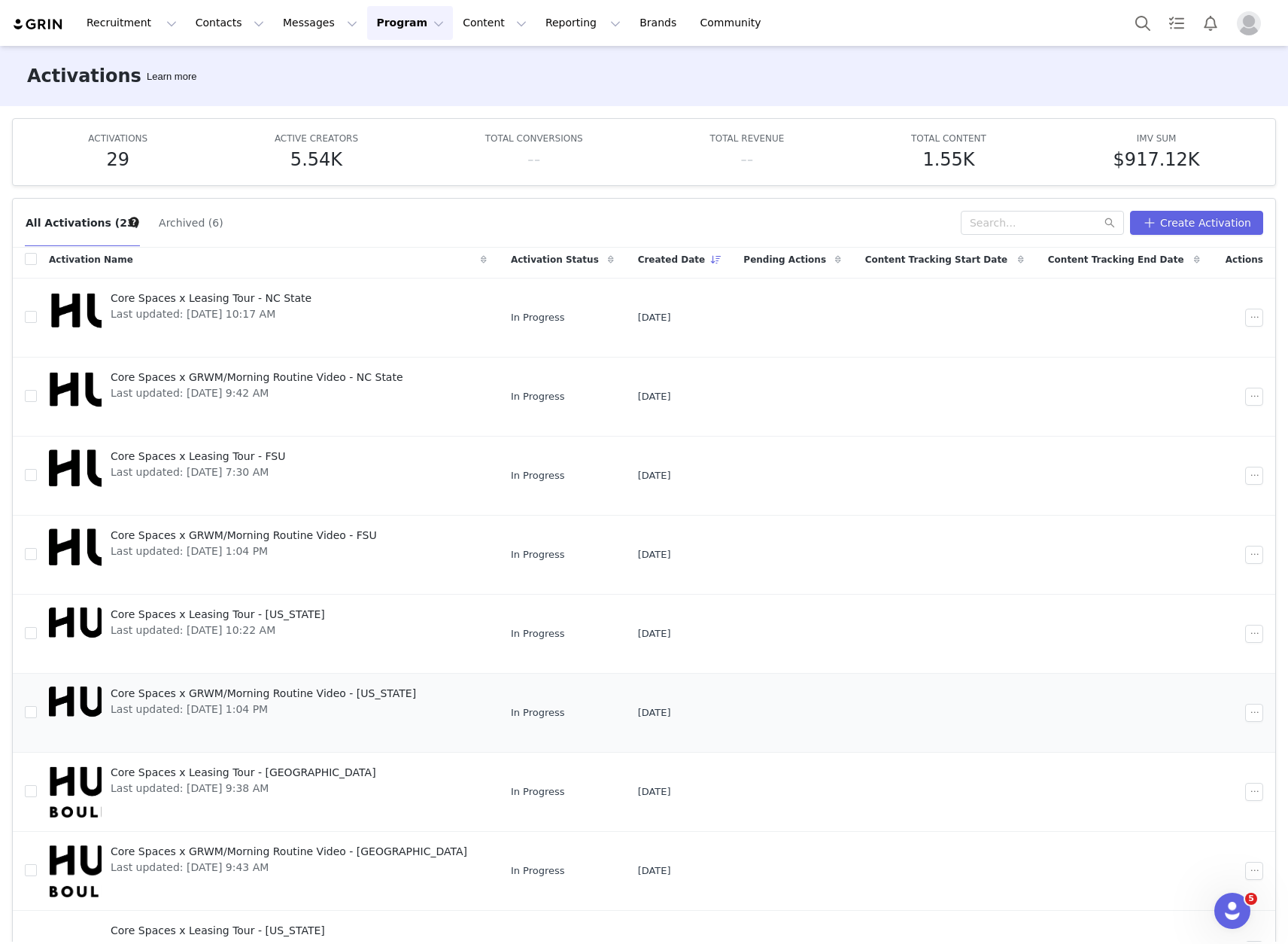
click at [223, 694] on span "Core Spaces x GRWM/Morning Routine Video - [US_STATE]" at bounding box center [263, 694] width 305 height 16
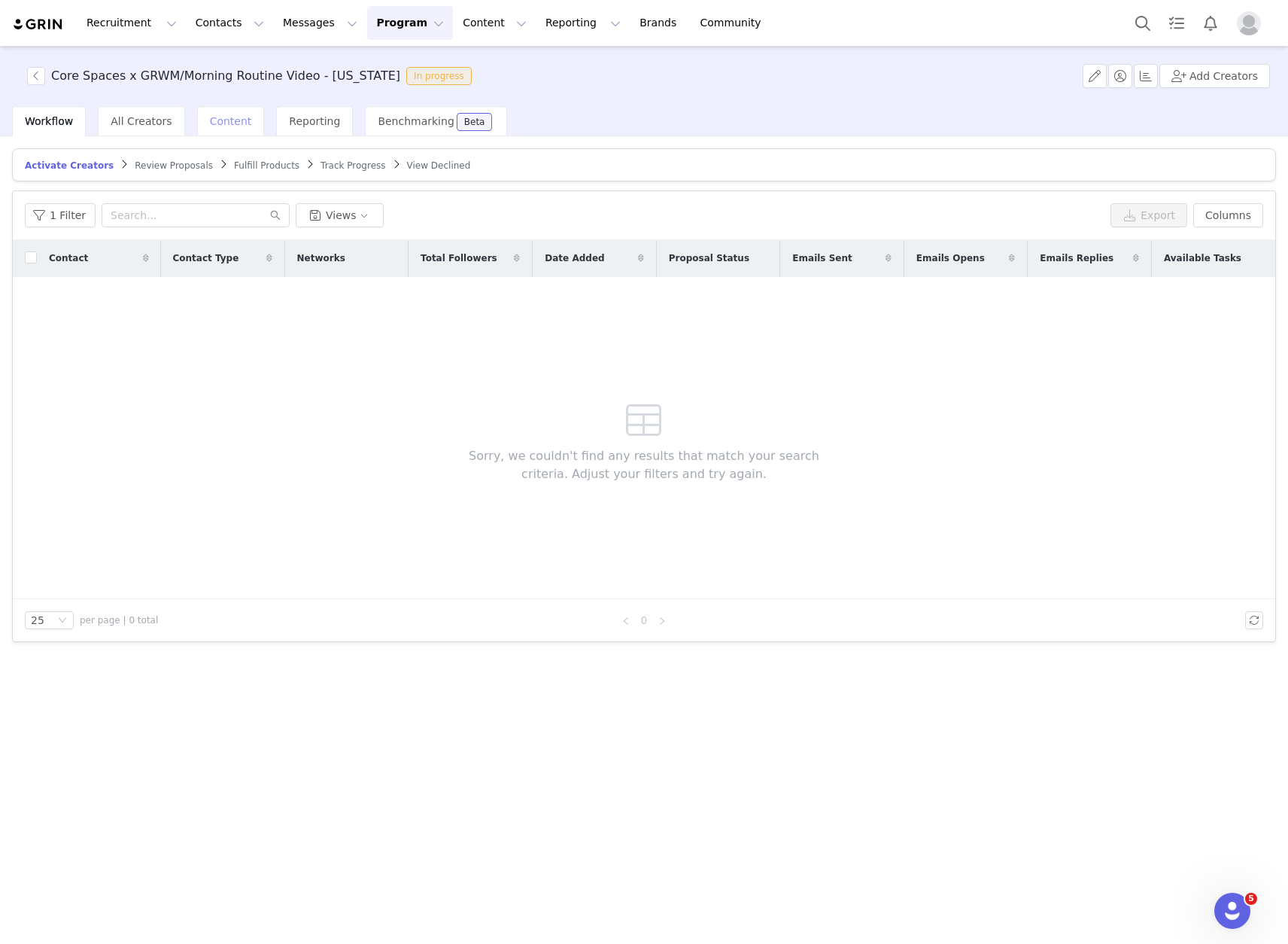
click at [220, 121] on span "Content" at bounding box center [231, 121] width 42 height 12
